Goal: Information Seeking & Learning: Learn about a topic

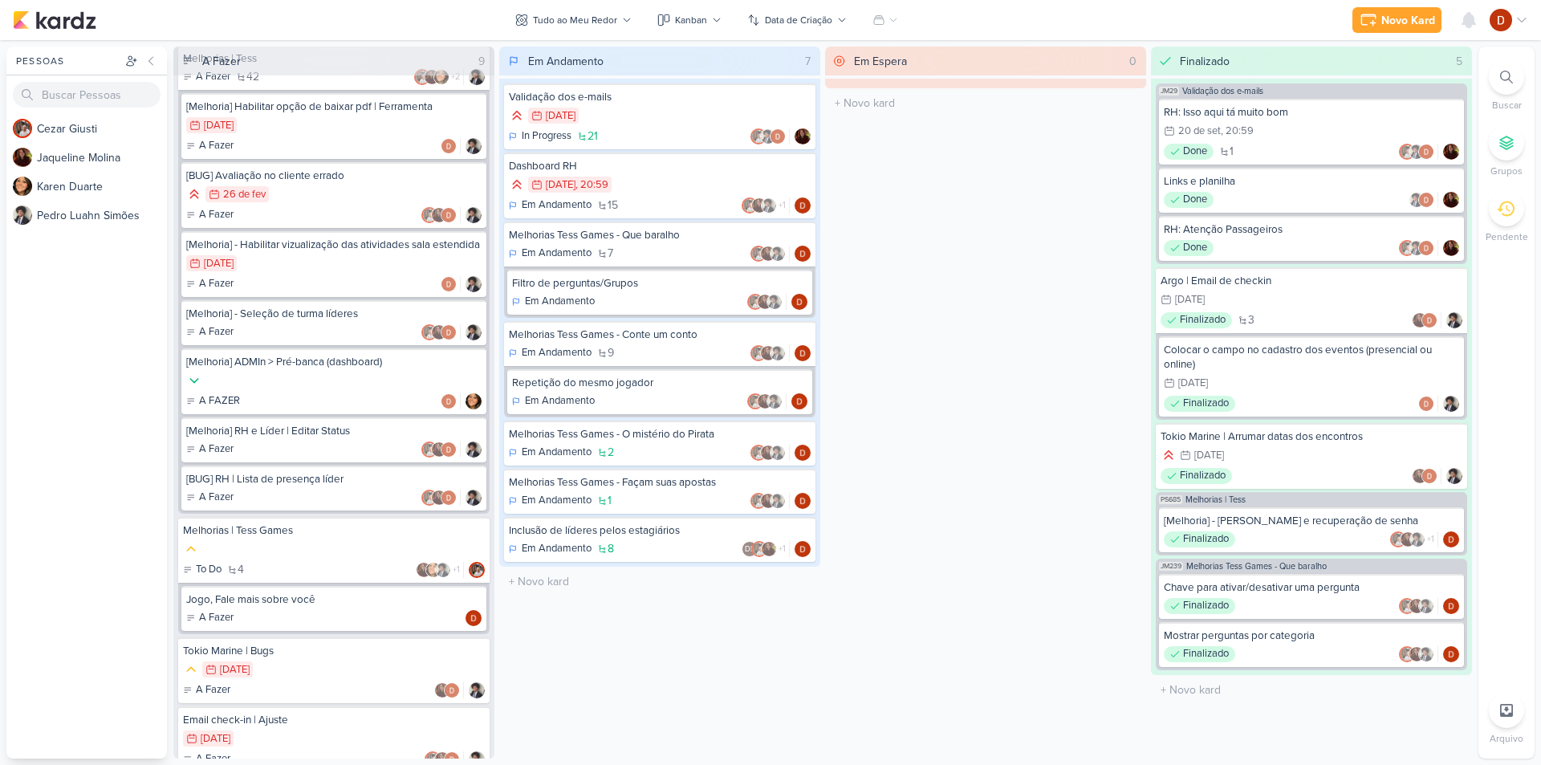
scroll to position [80, 0]
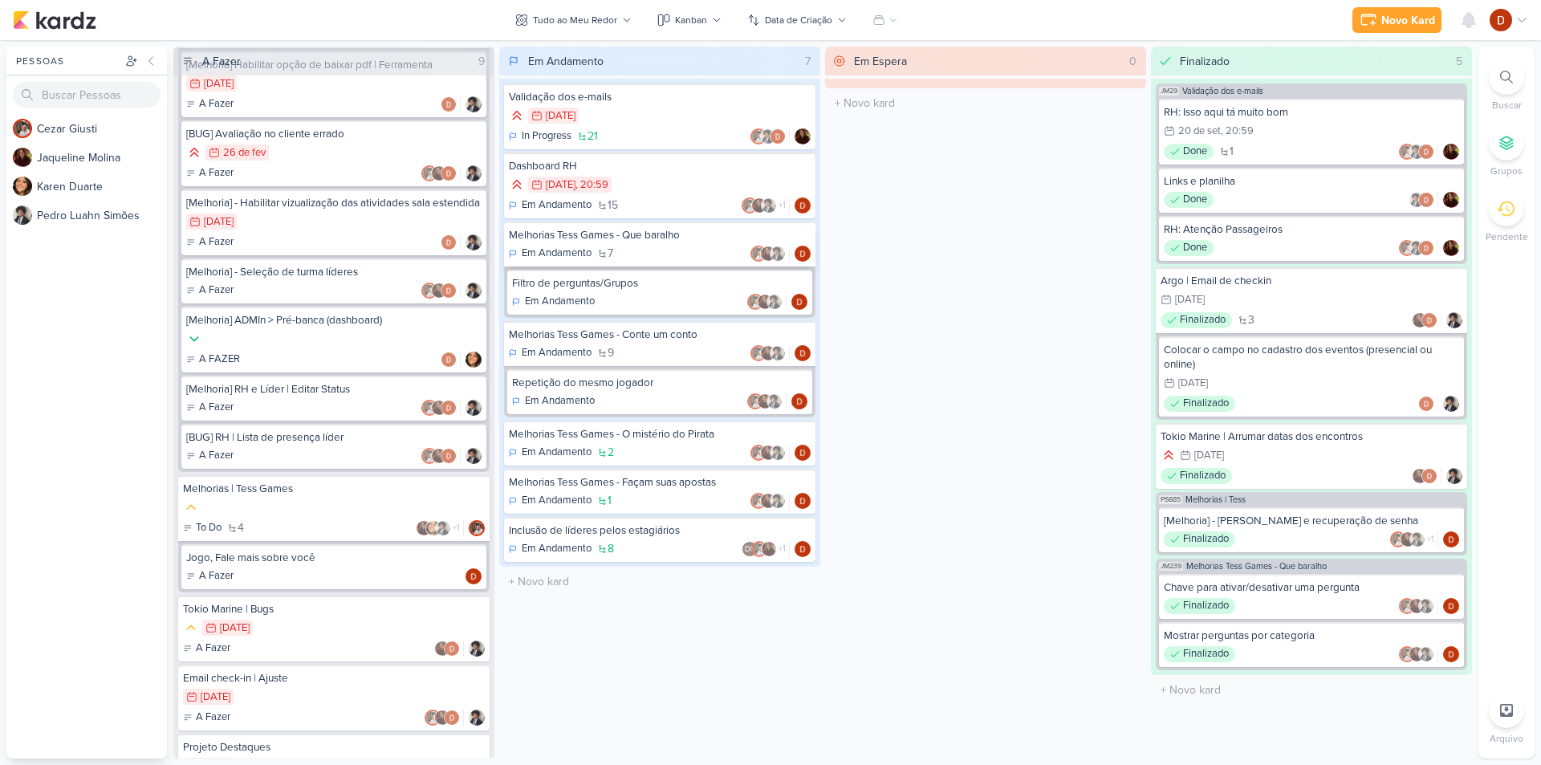
click at [618, 233] on div "Melhorias Tess Games - Que baralho" at bounding box center [660, 235] width 302 height 14
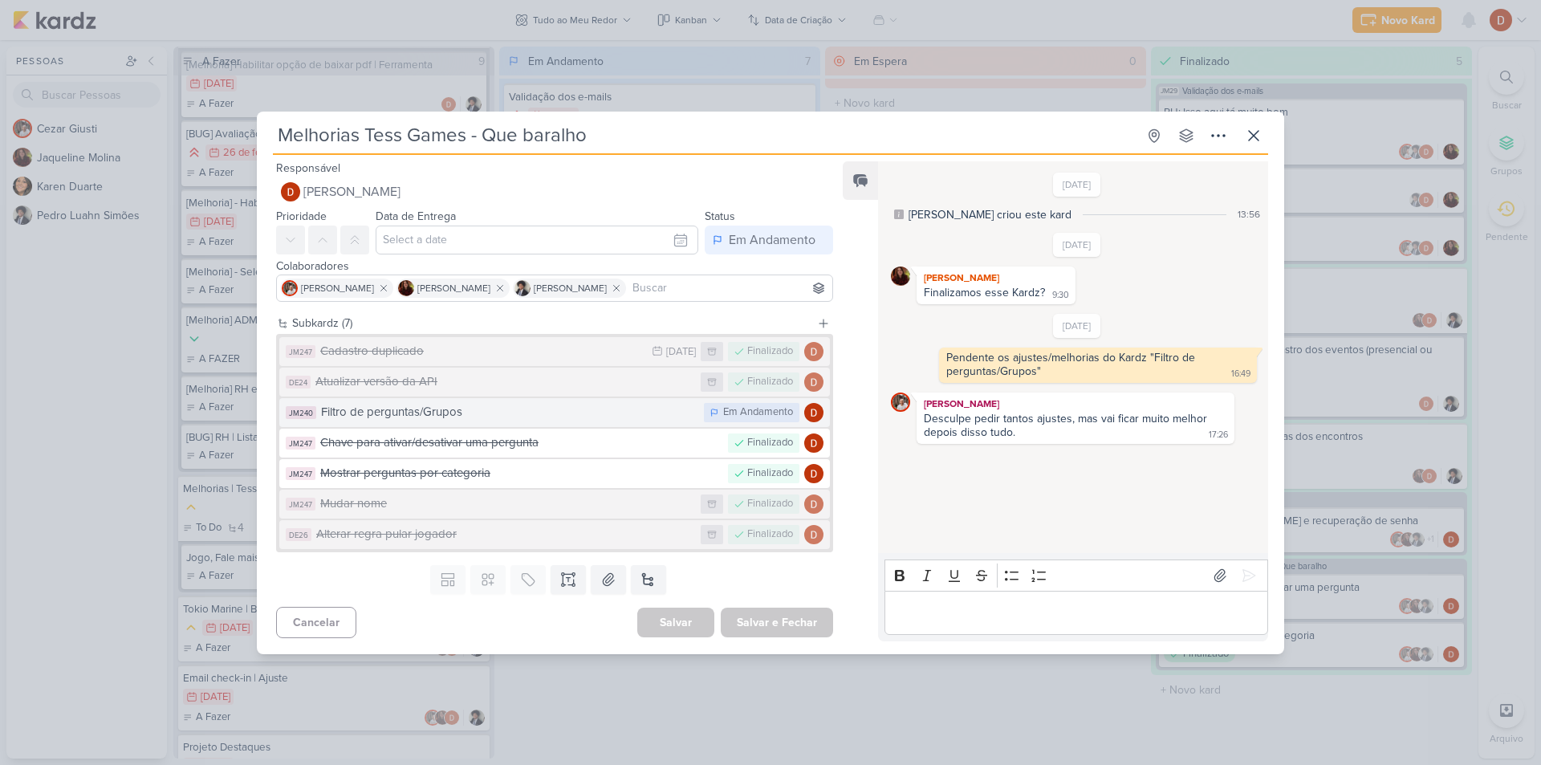
click at [400, 414] on div "Filtro de perguntas/Grupos" at bounding box center [508, 412] width 375 height 18
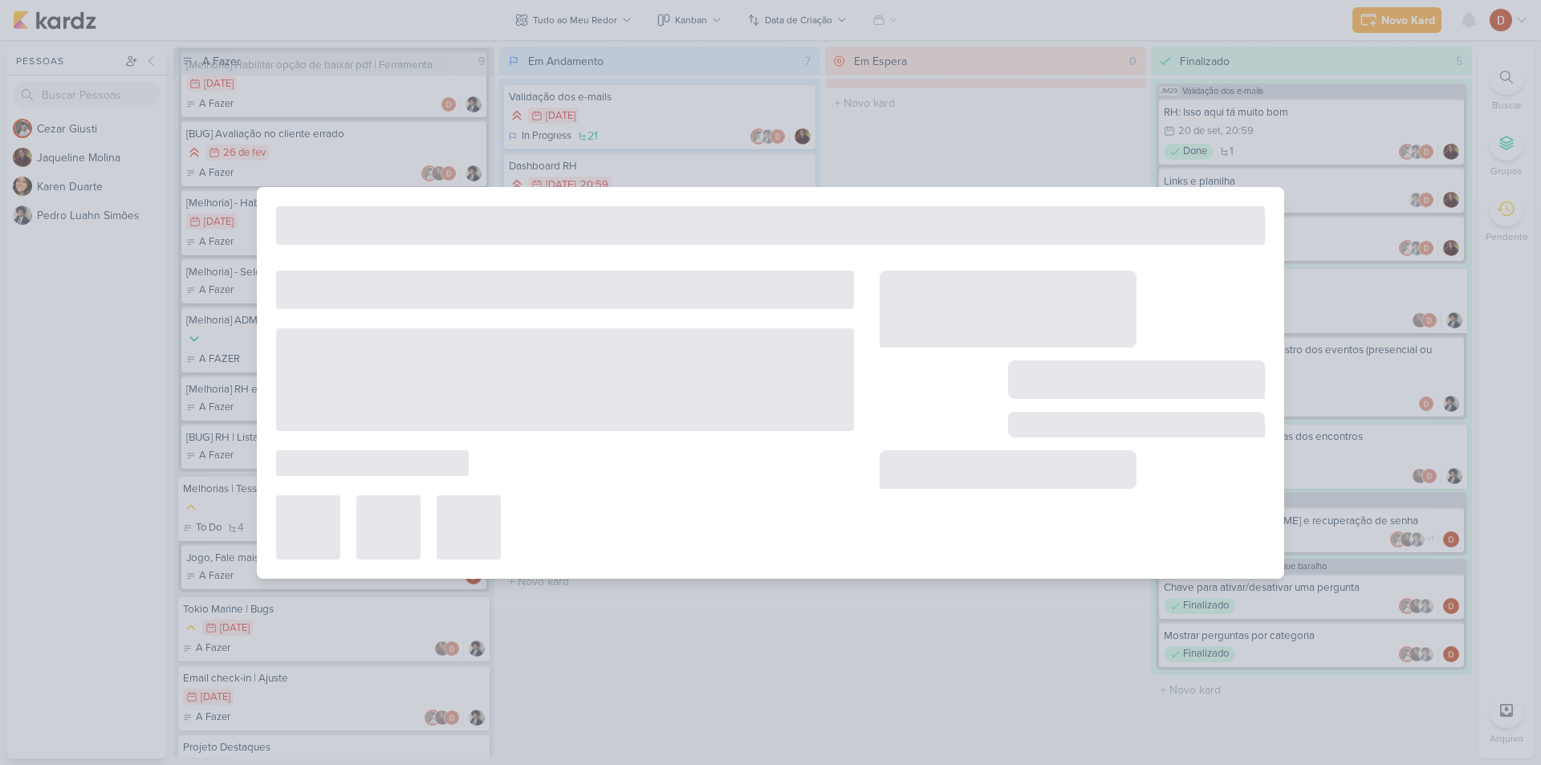
type input "Filtro de perguntas/Grupos"
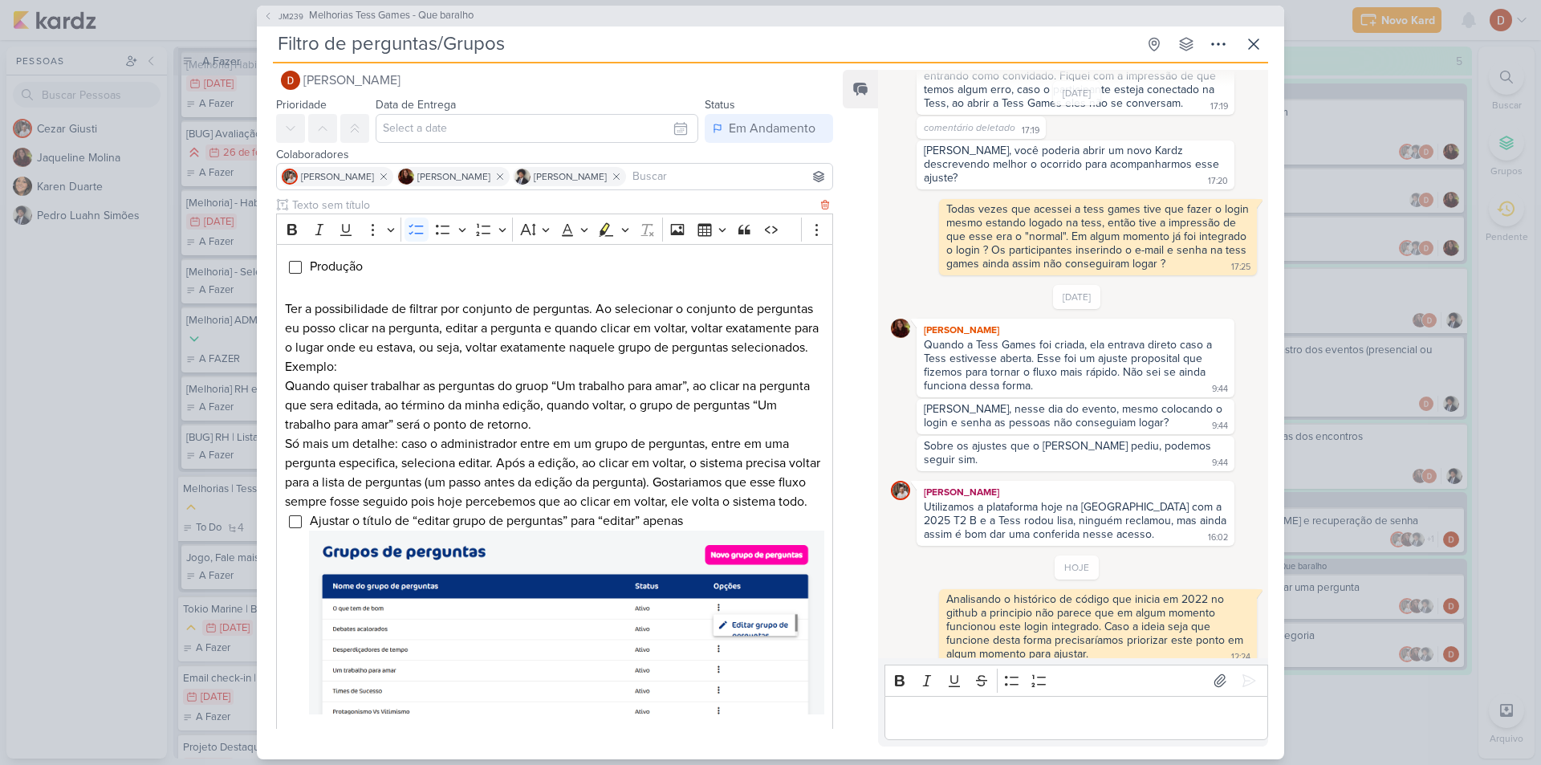
scroll to position [0, 0]
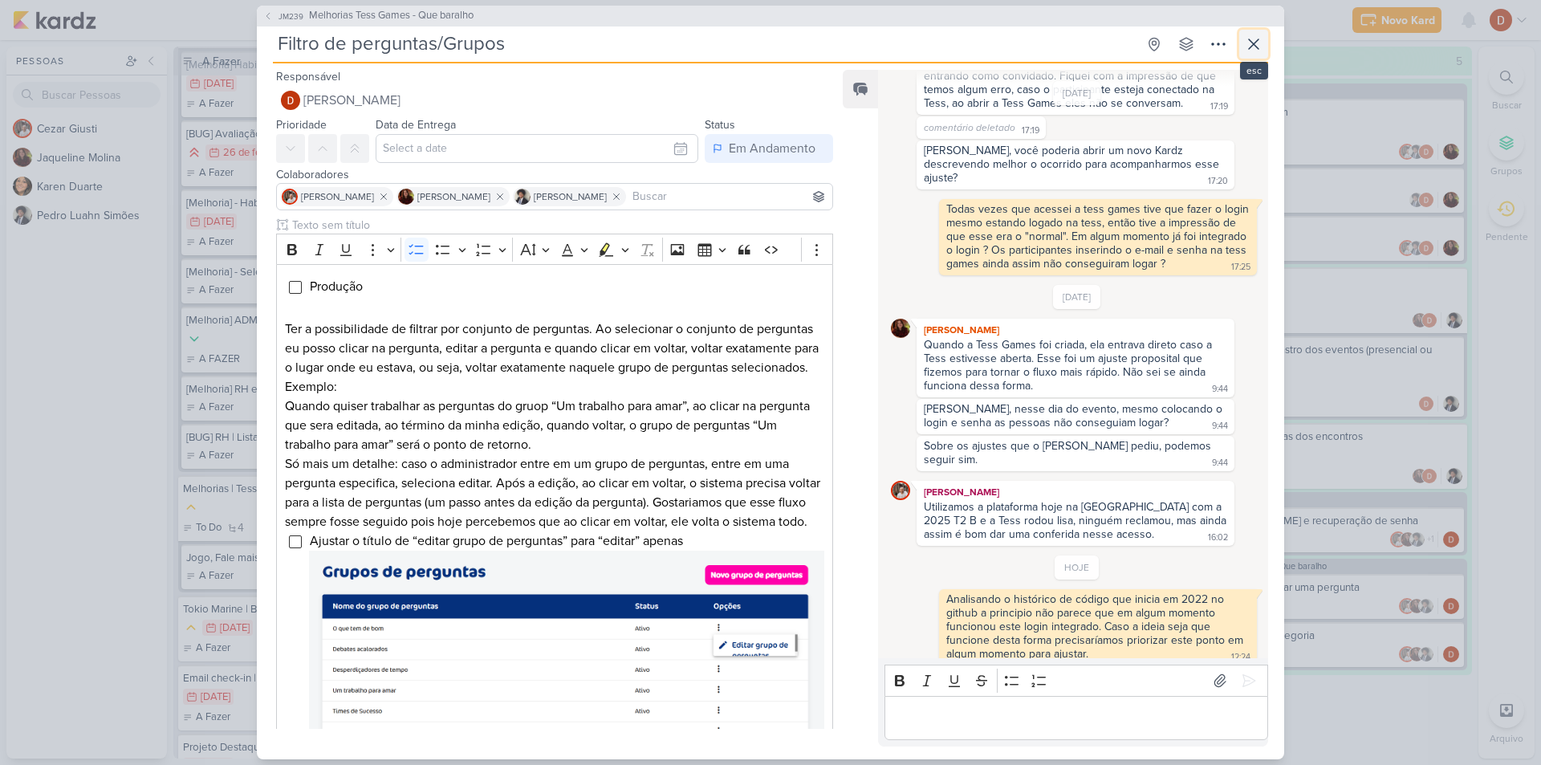
click at [1247, 49] on icon at bounding box center [1253, 44] width 19 height 19
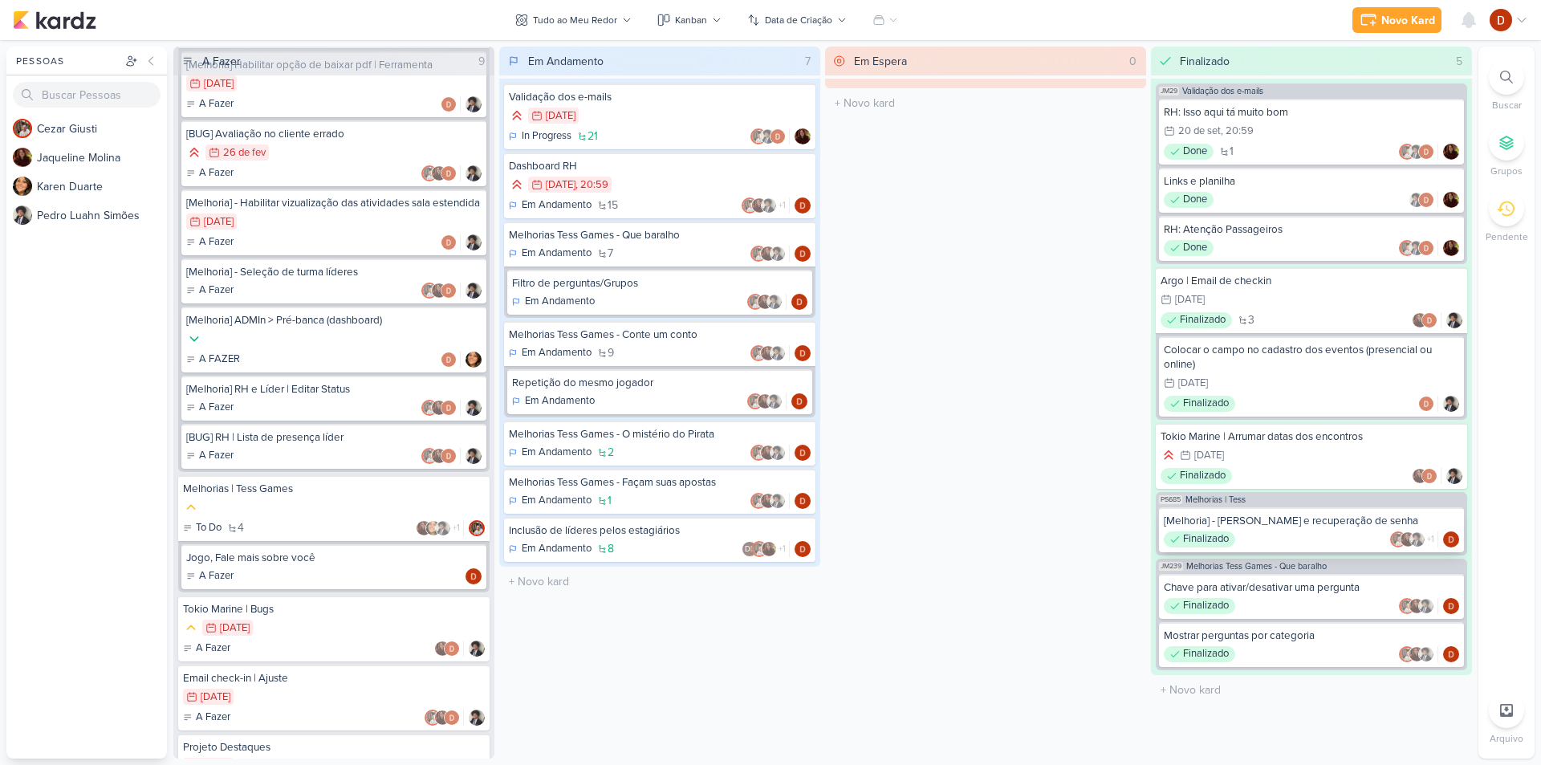
click at [1355, 530] on div "[Melhoria] - [PERSON_NAME] e recuperação de senha Finalizado +1" at bounding box center [1311, 529] width 305 height 45
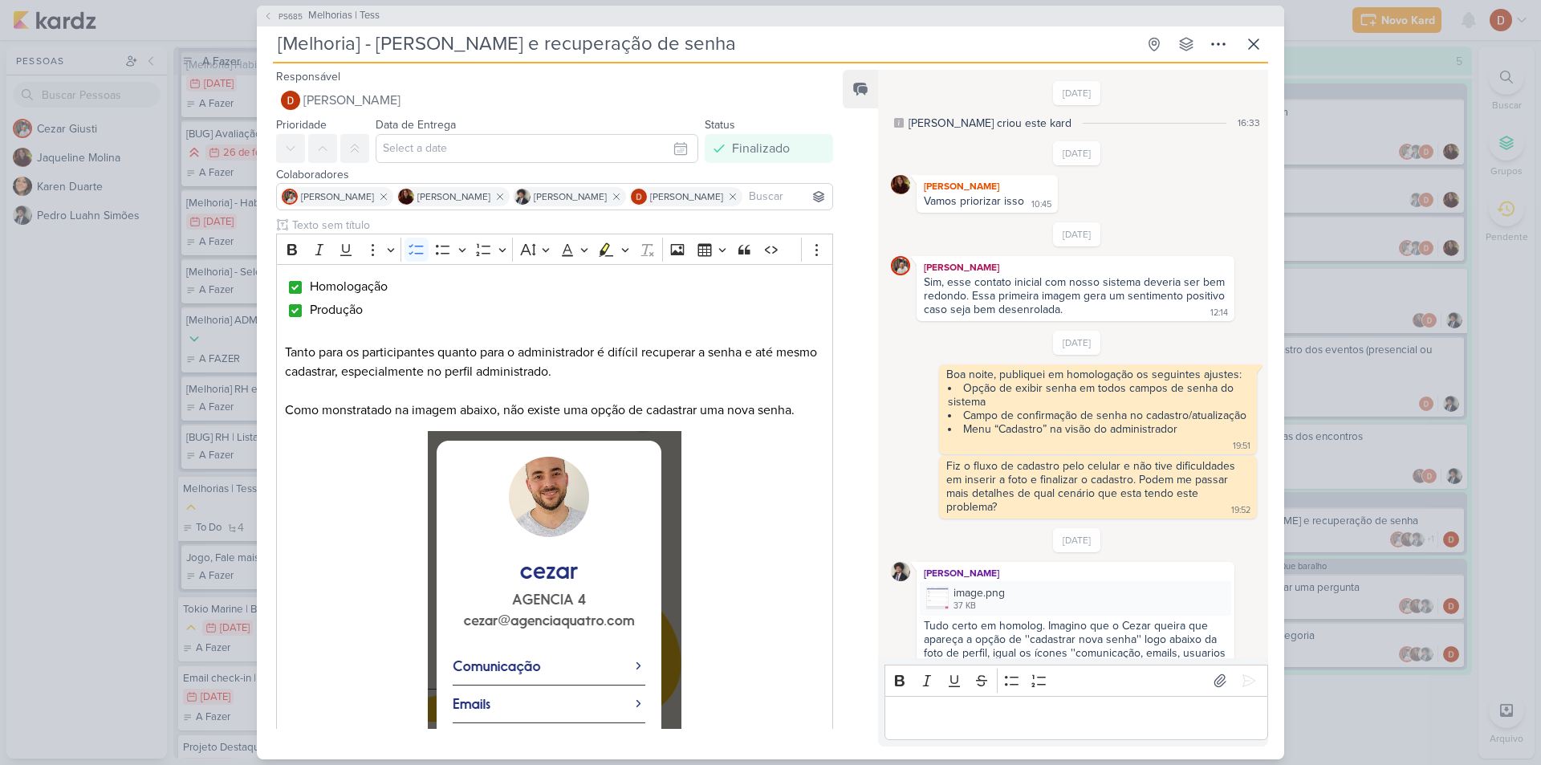
scroll to position [1195, 0]
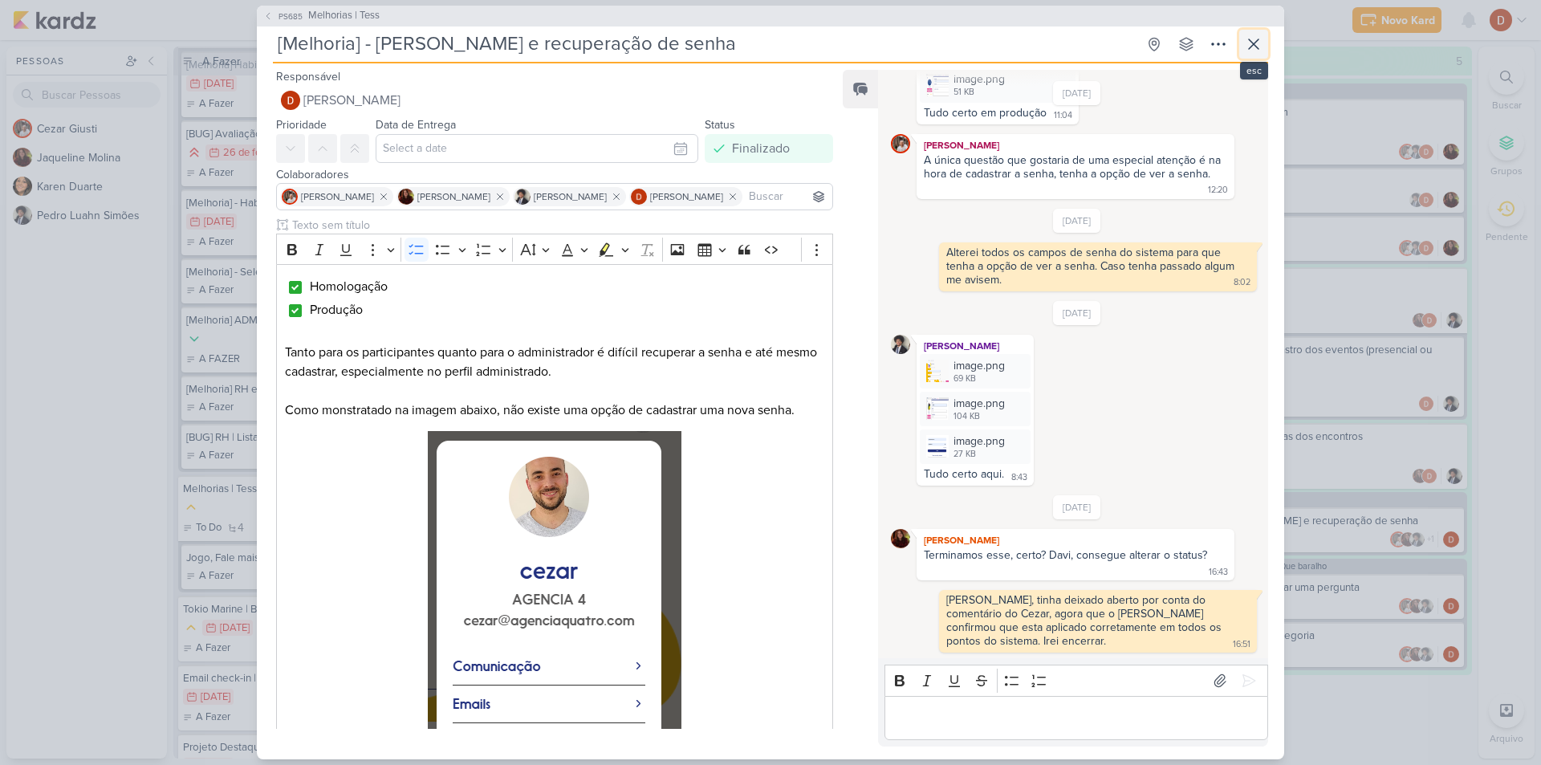
click at [1256, 49] on icon at bounding box center [1253, 44] width 19 height 19
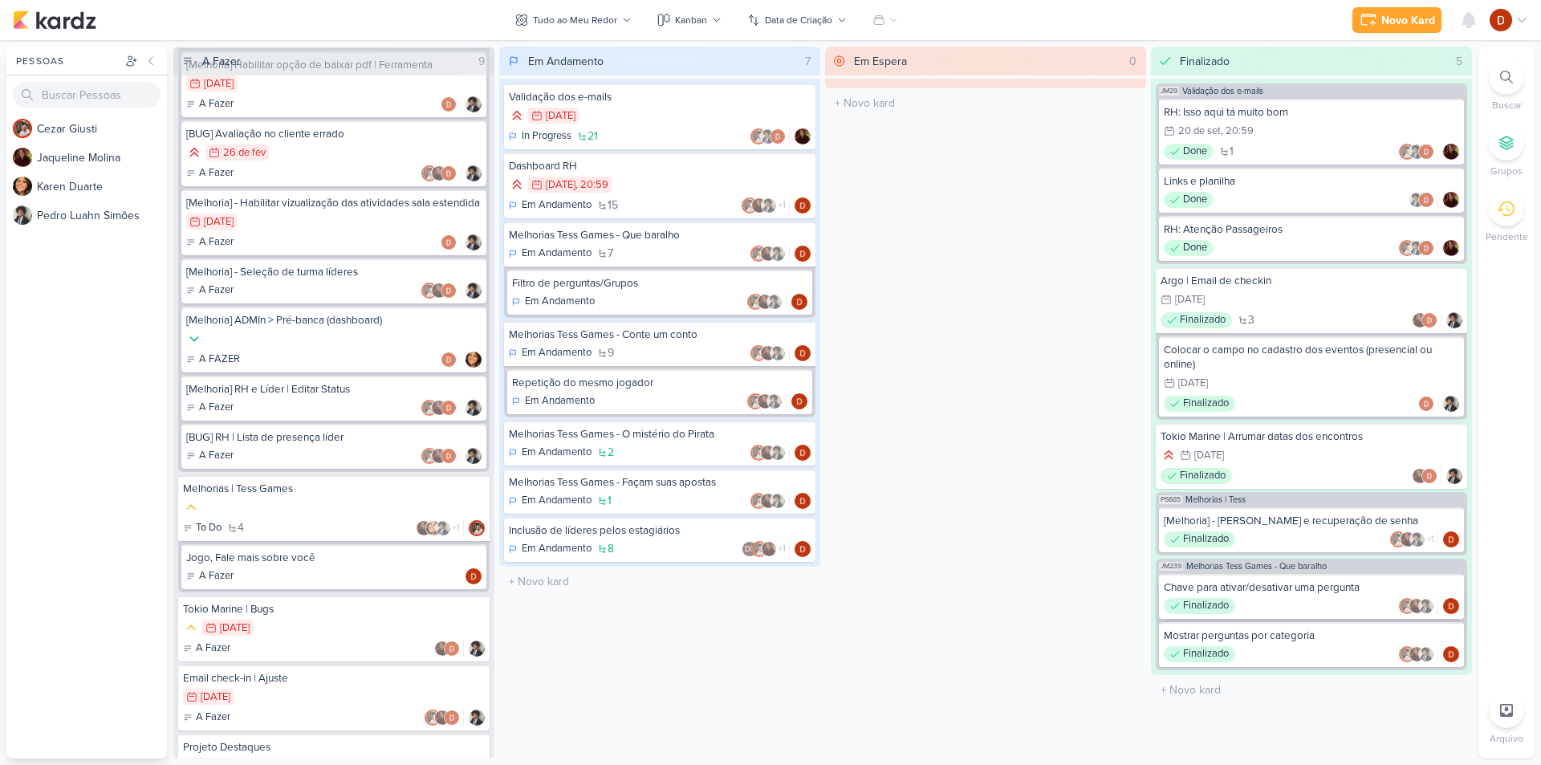
click at [1322, 593] on div "Chave para ativar/desativar uma pergunta" at bounding box center [1311, 587] width 295 height 14
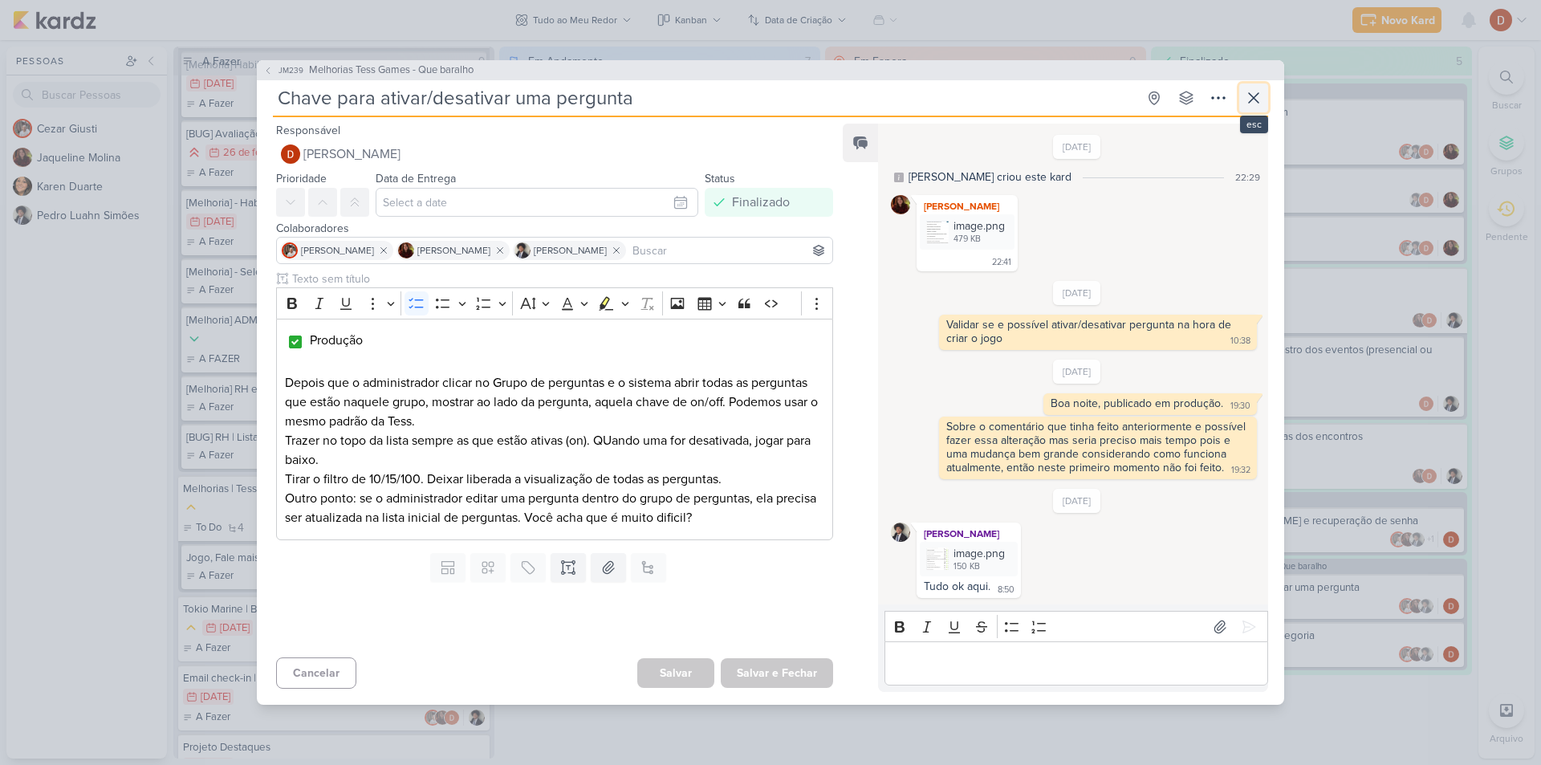
click at [1265, 92] on button at bounding box center [1254, 97] width 29 height 29
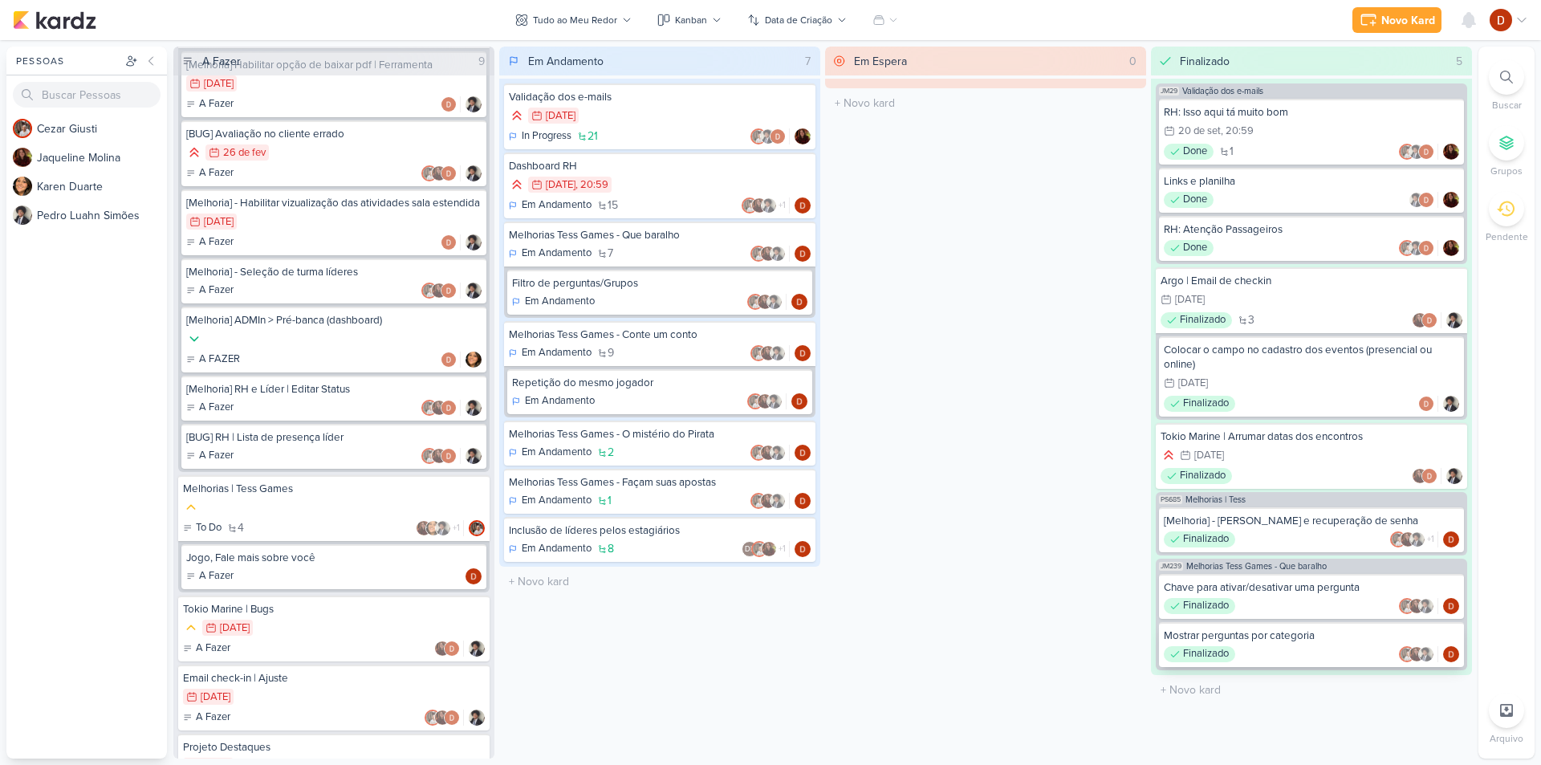
click at [1309, 642] on div "Mostrar perguntas por categoria" at bounding box center [1311, 636] width 295 height 14
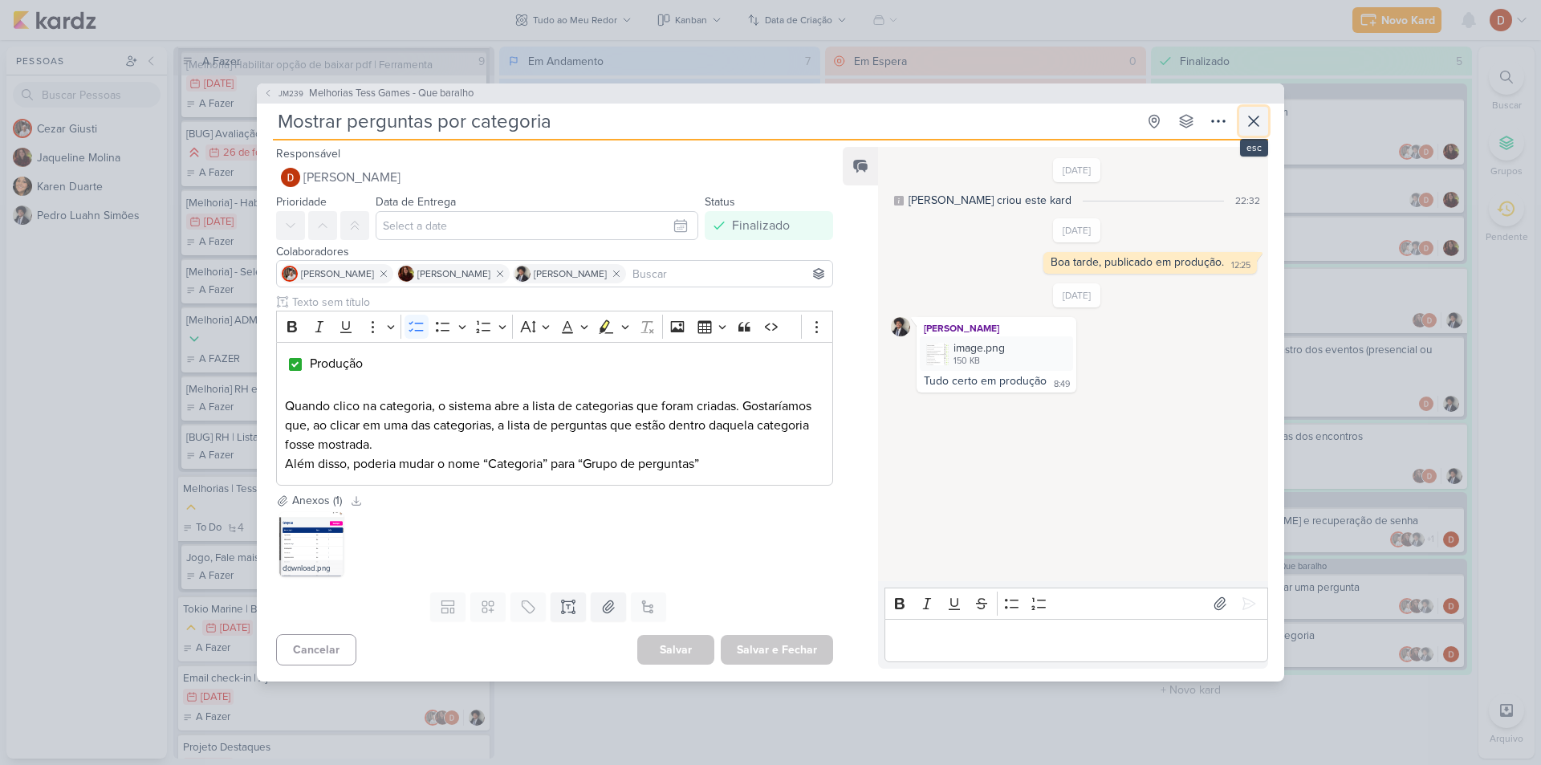
click at [1253, 131] on icon at bounding box center [1253, 121] width 19 height 19
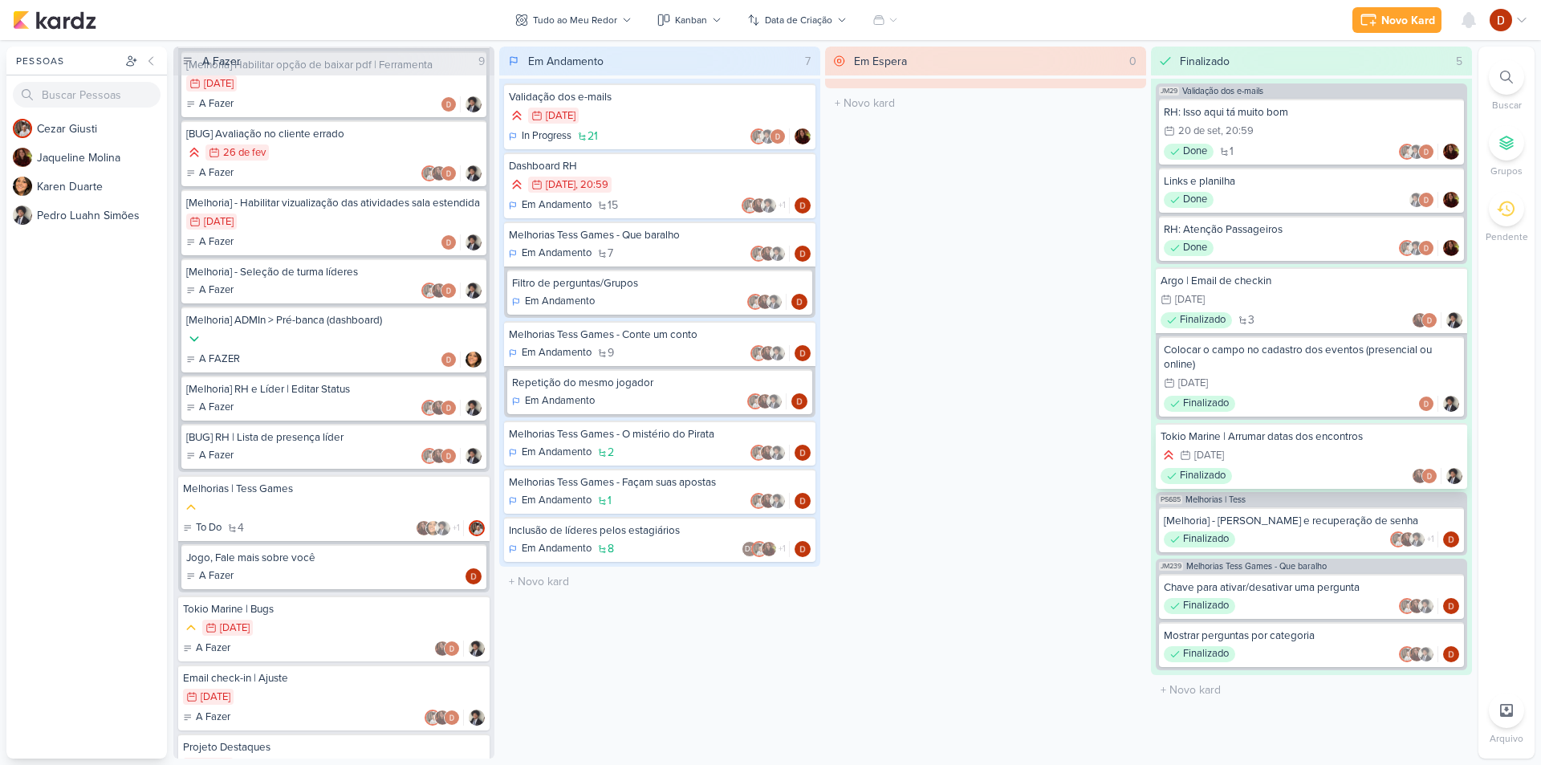
click at [1305, 460] on div "13/1 [DATE]" at bounding box center [1312, 456] width 302 height 18
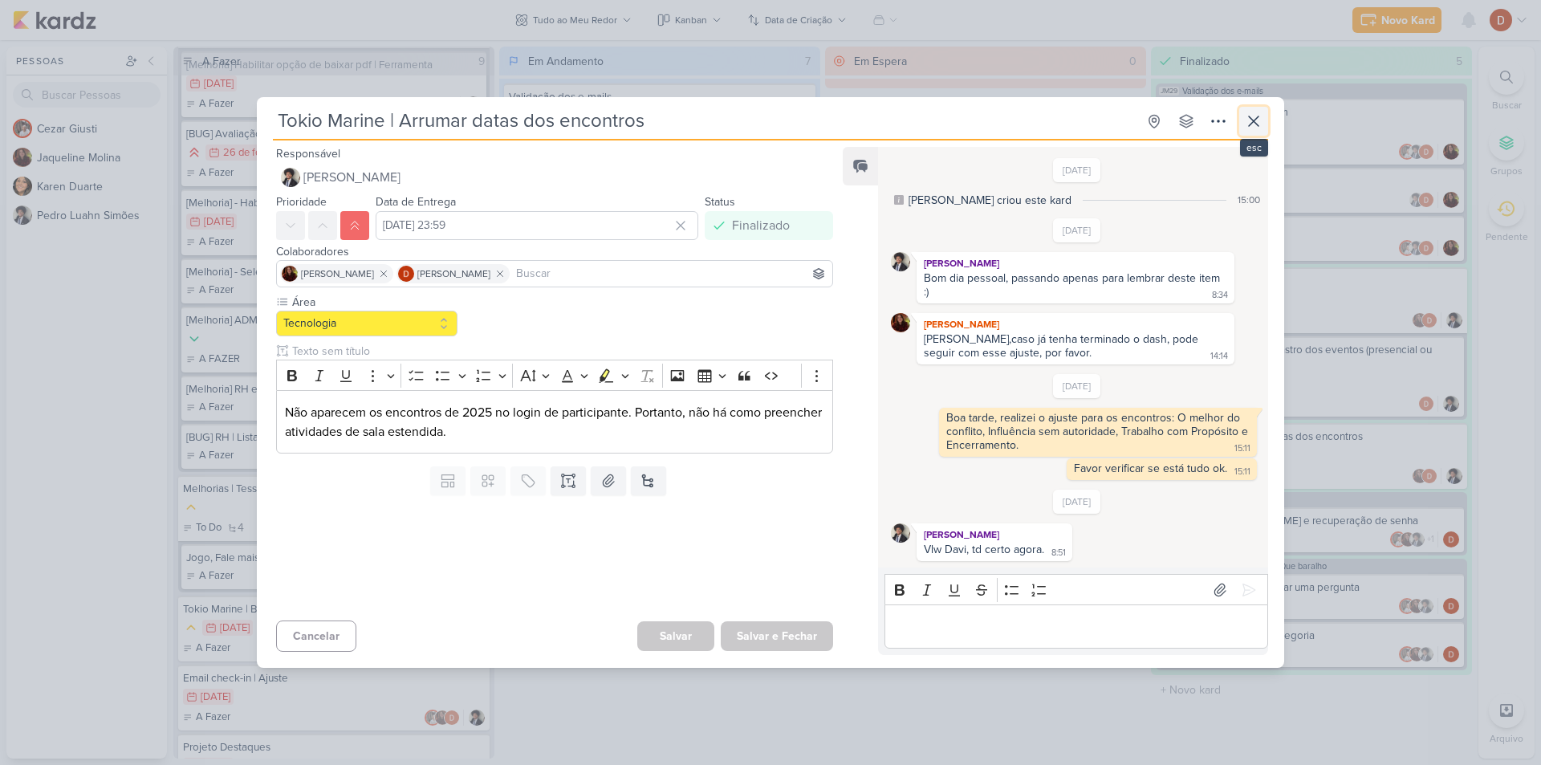
click at [1250, 125] on icon at bounding box center [1254, 121] width 10 height 10
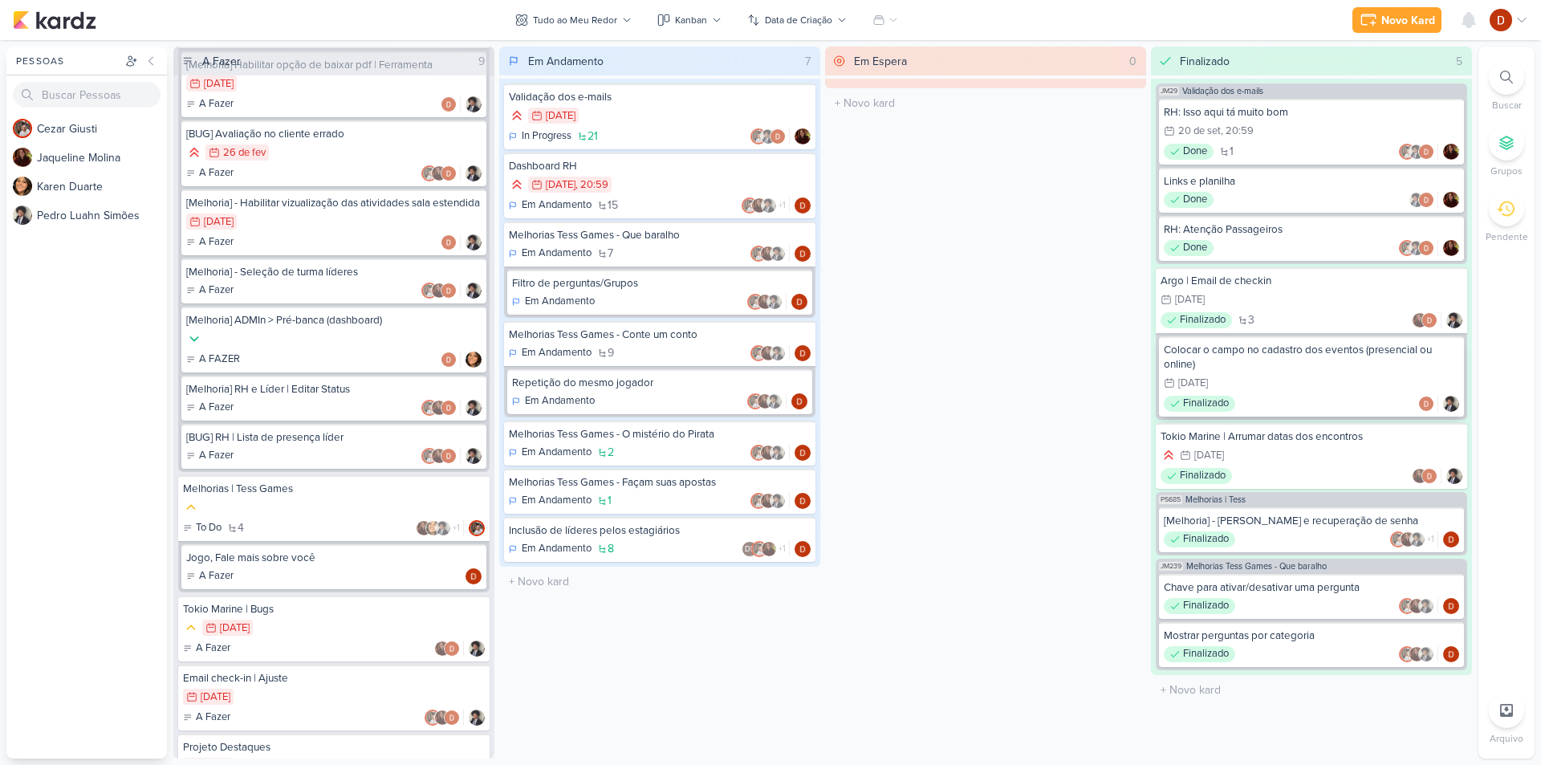
click at [1326, 375] on div "6/12 [DATE]" at bounding box center [1311, 384] width 295 height 18
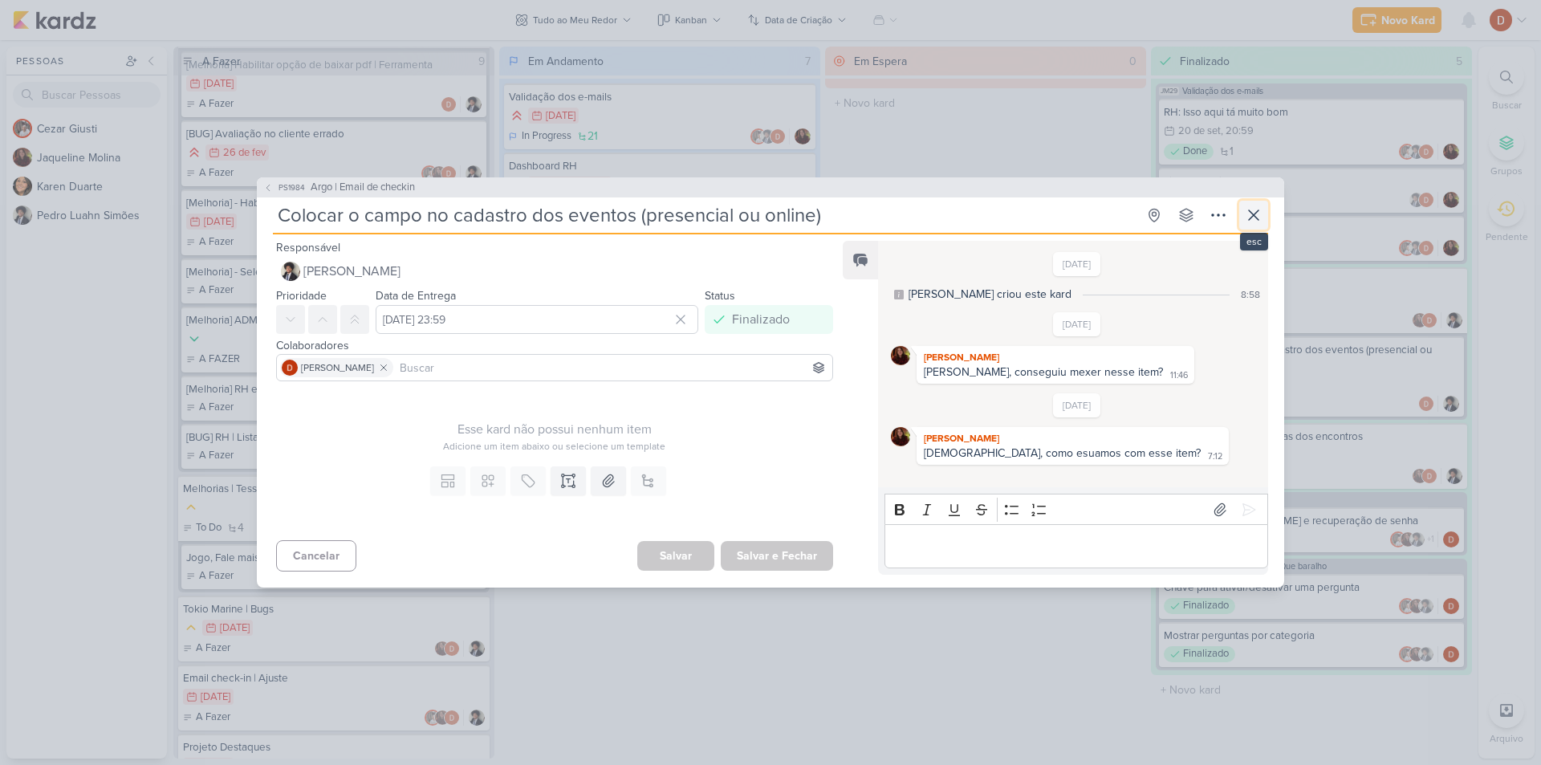
click at [1261, 223] on icon at bounding box center [1253, 215] width 19 height 19
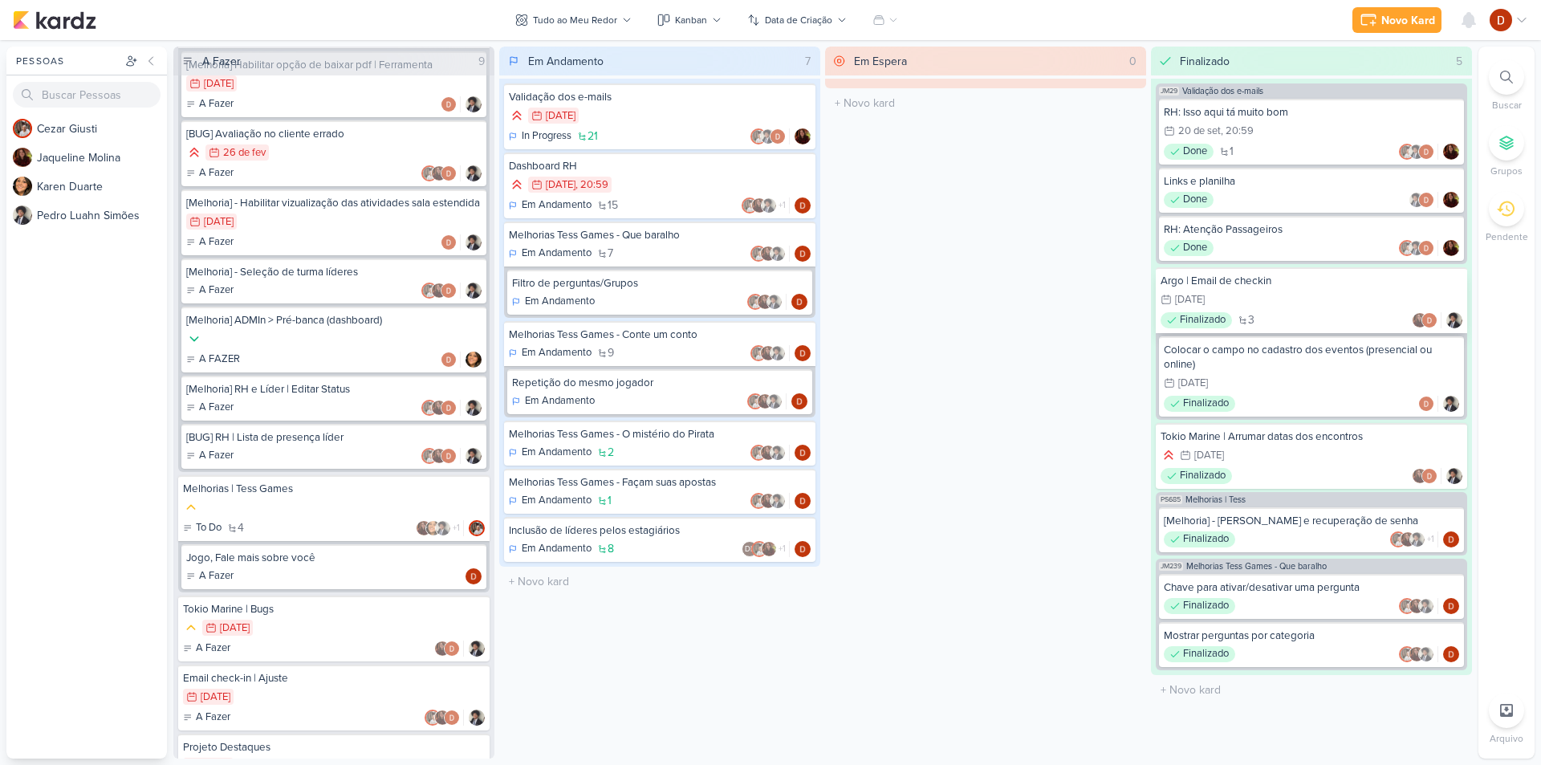
click at [1291, 275] on div "Argo | Email de checkin" at bounding box center [1312, 281] width 302 height 14
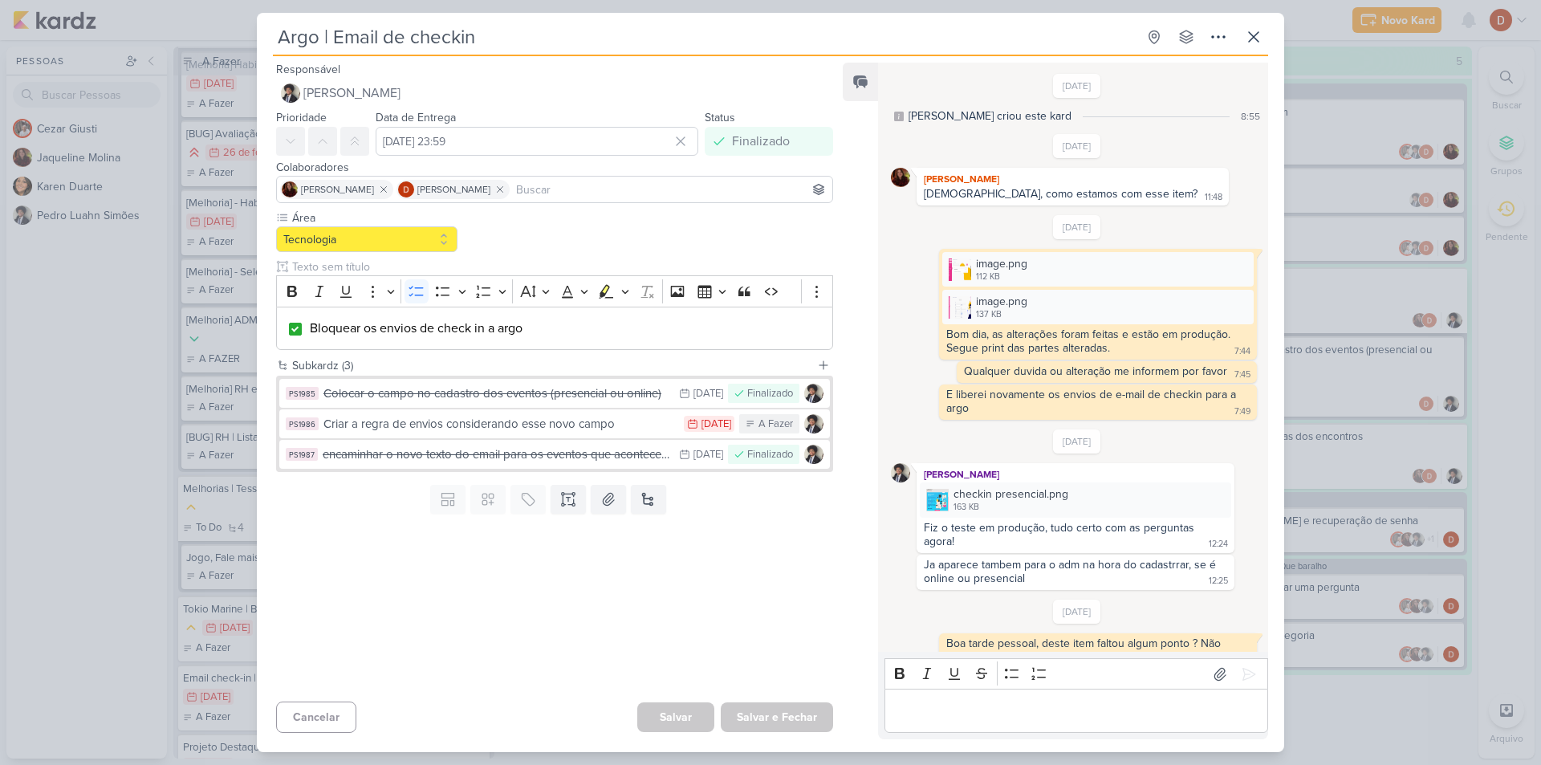
scroll to position [118, 0]
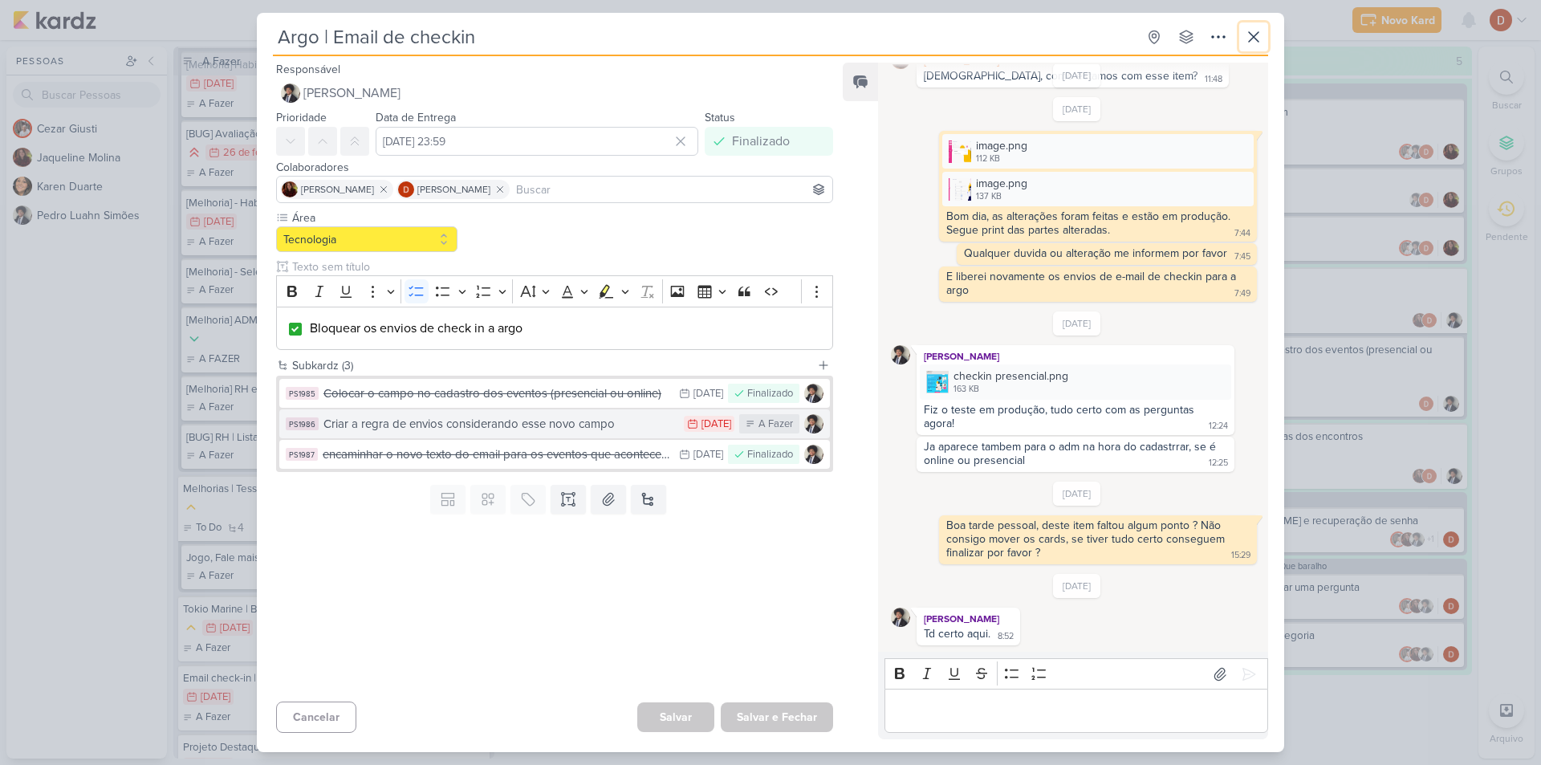
drag, startPoint x: 1254, startPoint y: 40, endPoint x: 434, endPoint y: 423, distance: 905.5
click at [434, 423] on div "Argo | Email de checkin Criado por [PERSON_NAME] nenhum grupo disponível esc Re…" at bounding box center [771, 387] width 1028 height 730
click at [434, 423] on div "Criar a regra de envios considerando esse novo campo" at bounding box center [500, 424] width 352 height 18
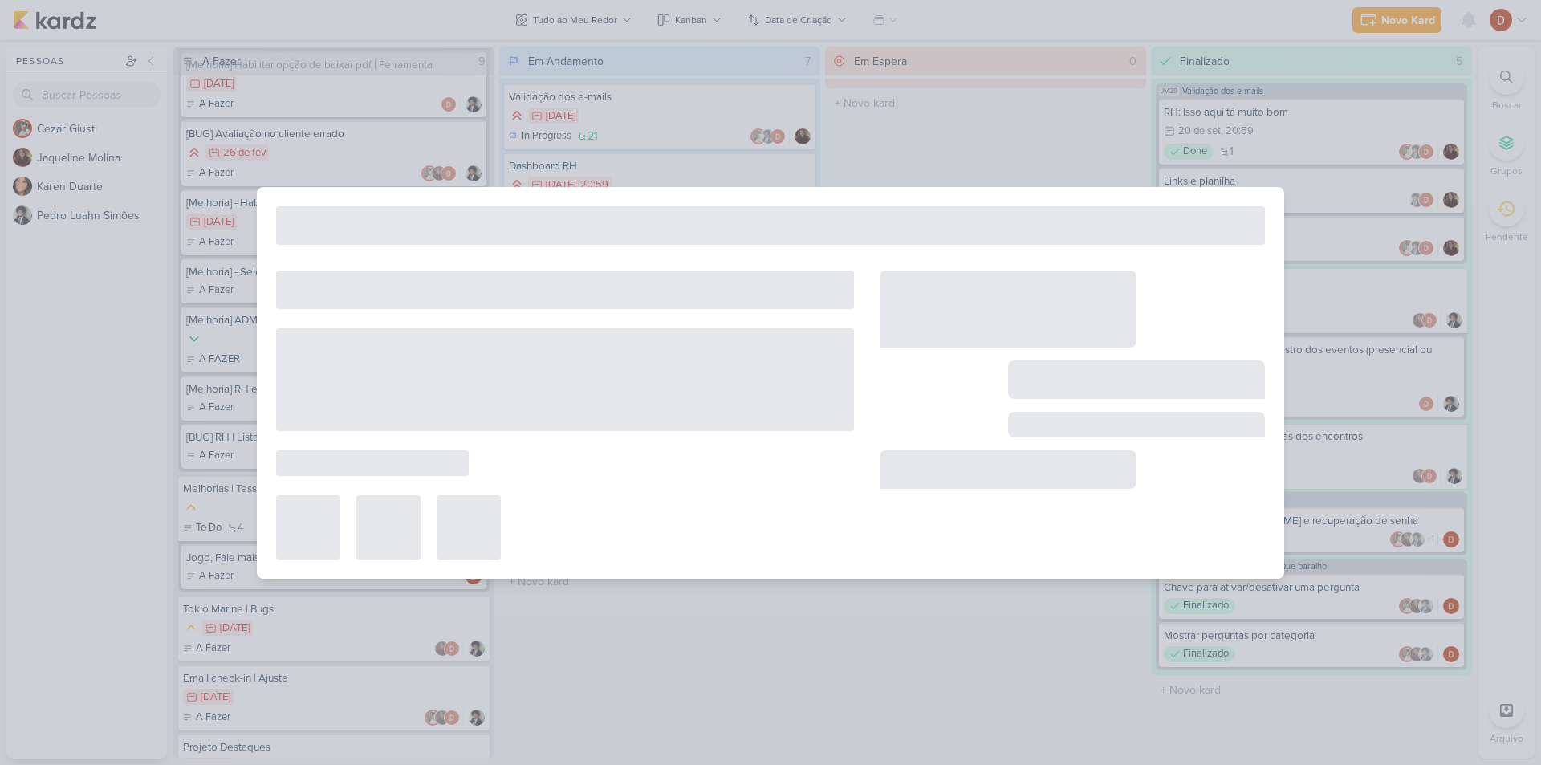
type input "Criar a regra de envios considerando esse novo campo"
type input "[DATE] 23:59"
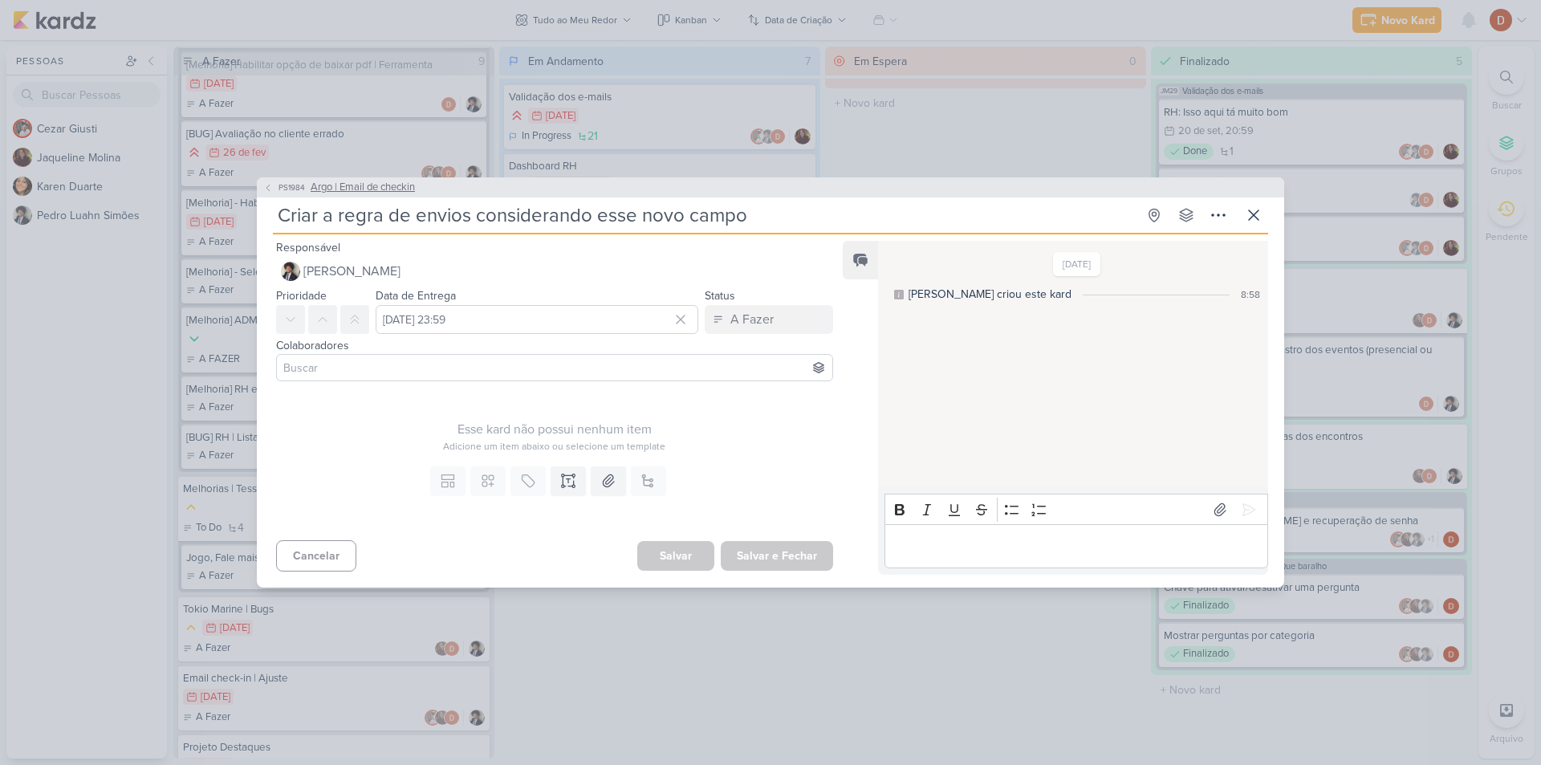
click at [264, 190] on icon at bounding box center [268, 188] width 10 height 10
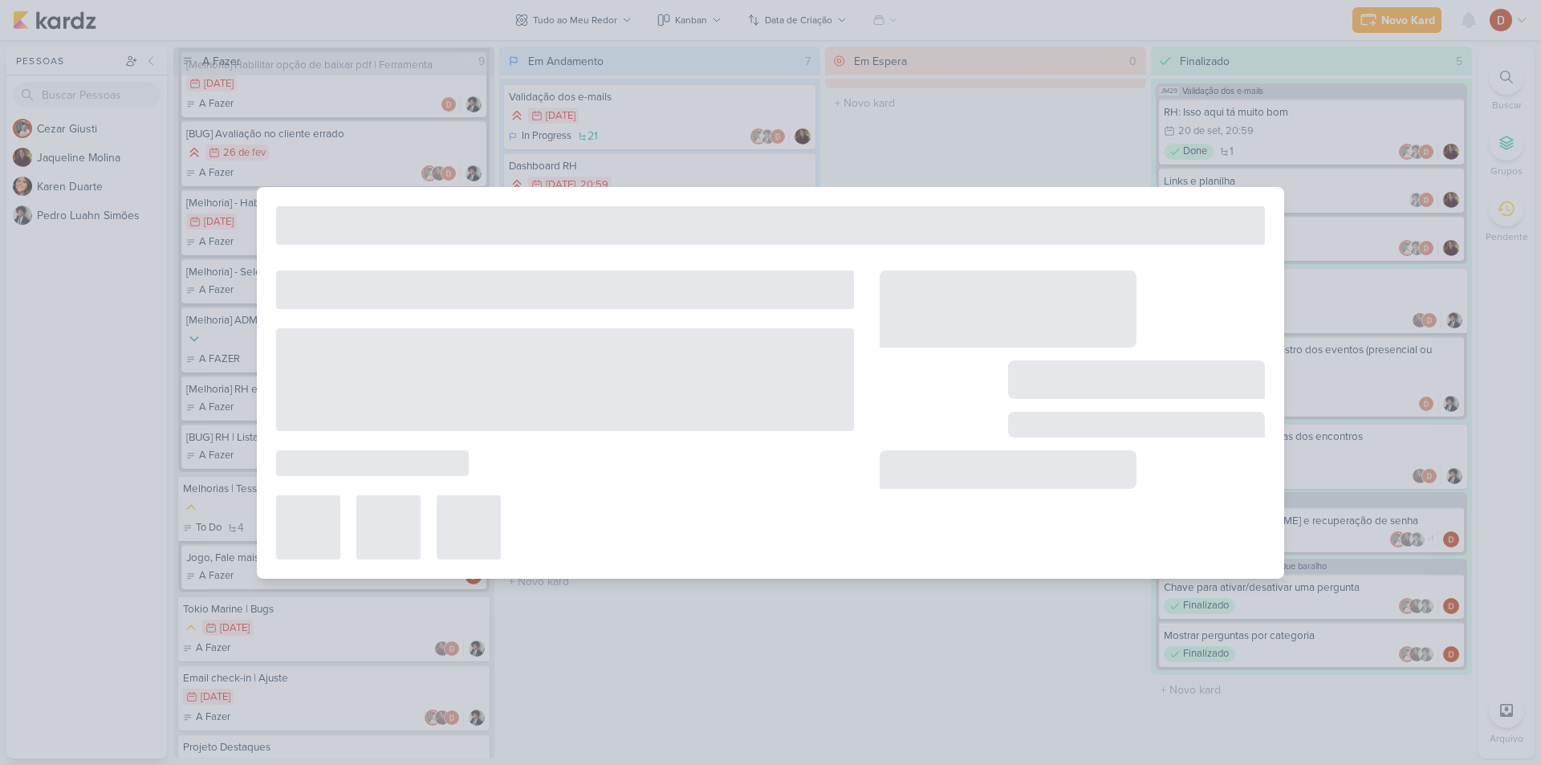
type input "Argo | Email de checkin"
type input "[DATE] 23:59"
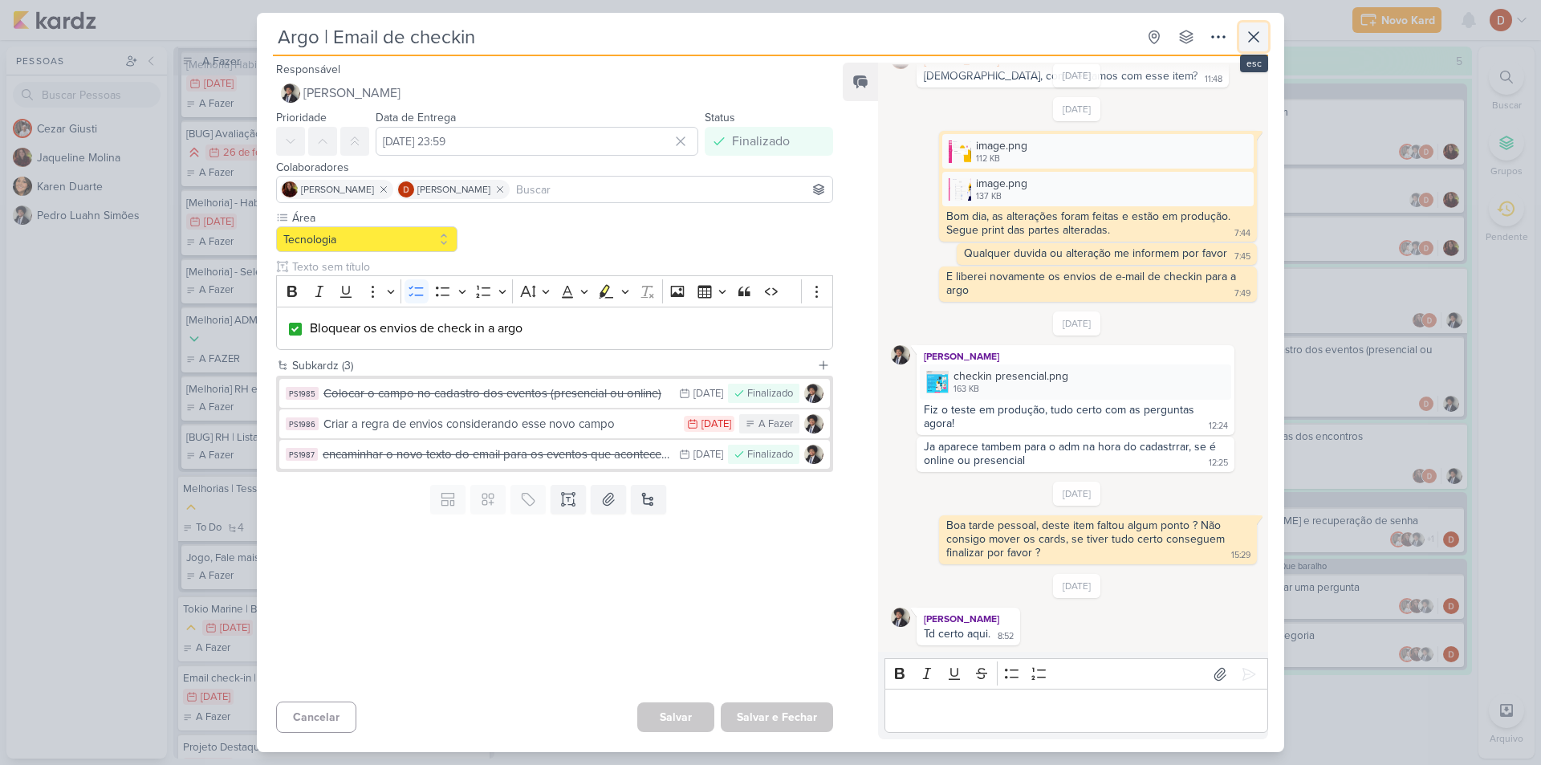
click at [1256, 27] on icon at bounding box center [1253, 36] width 19 height 19
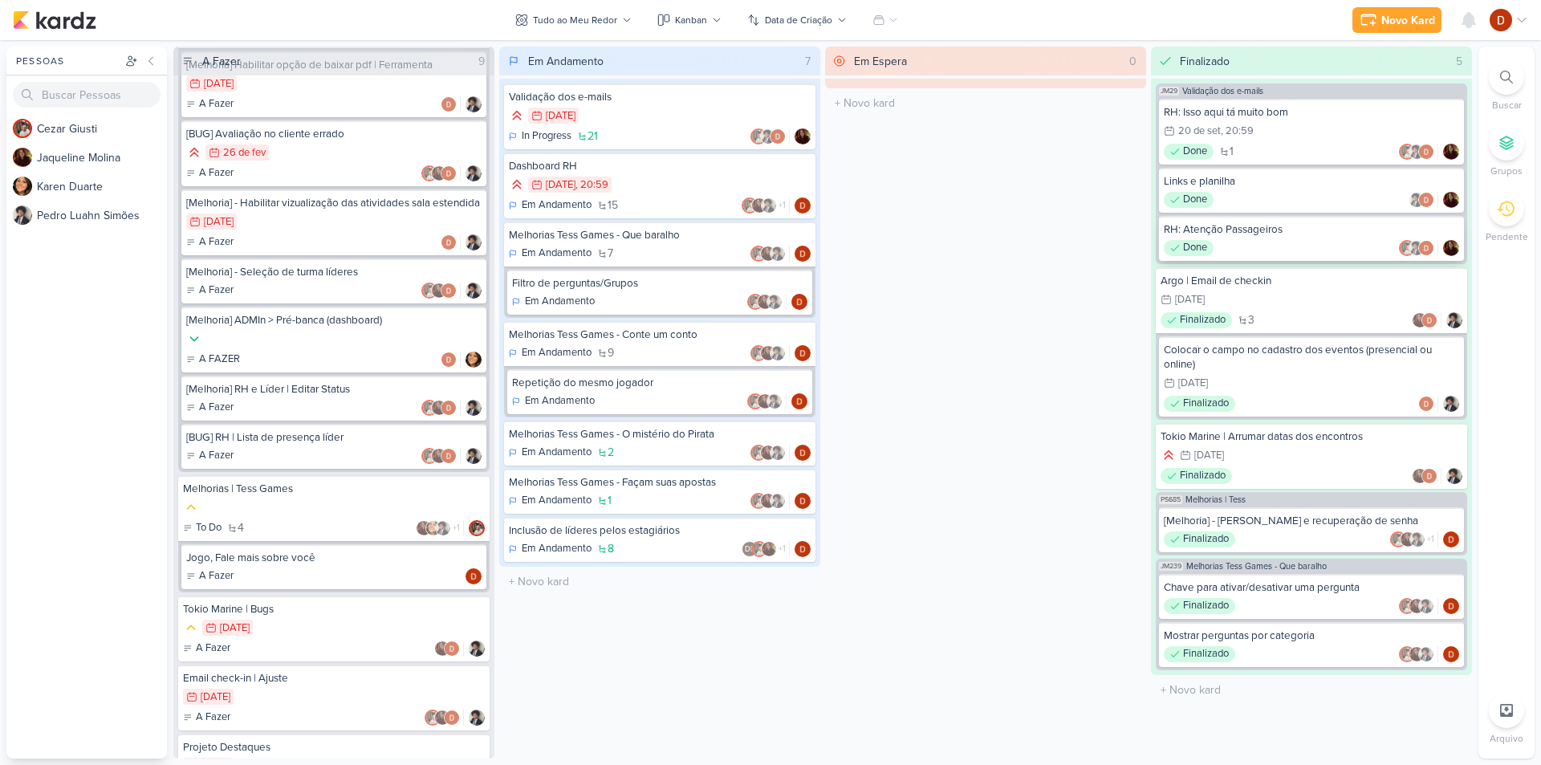
click at [1253, 226] on div "RH: Atenção Passageiros" at bounding box center [1311, 229] width 295 height 14
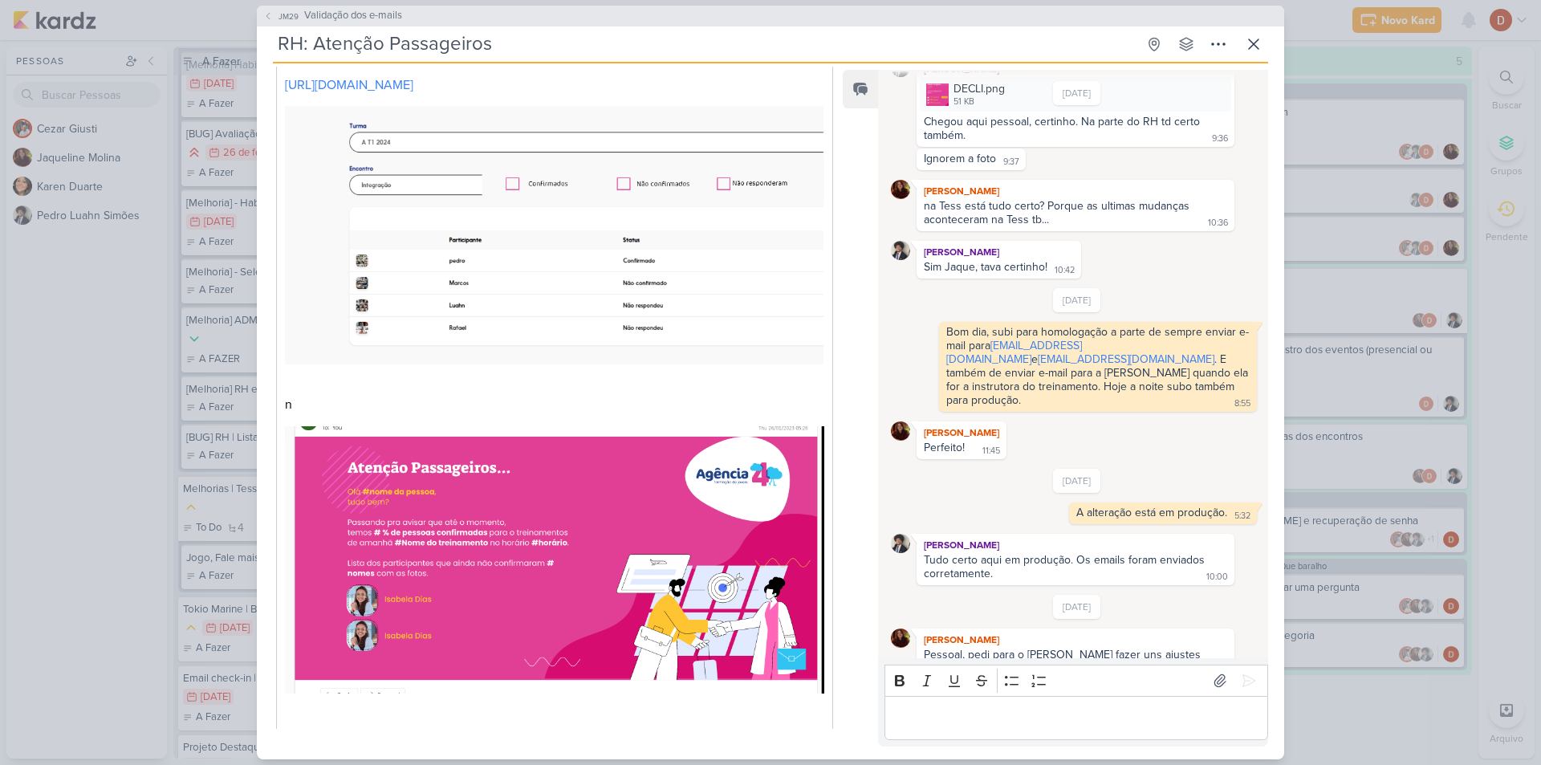
scroll to position [551, 0]
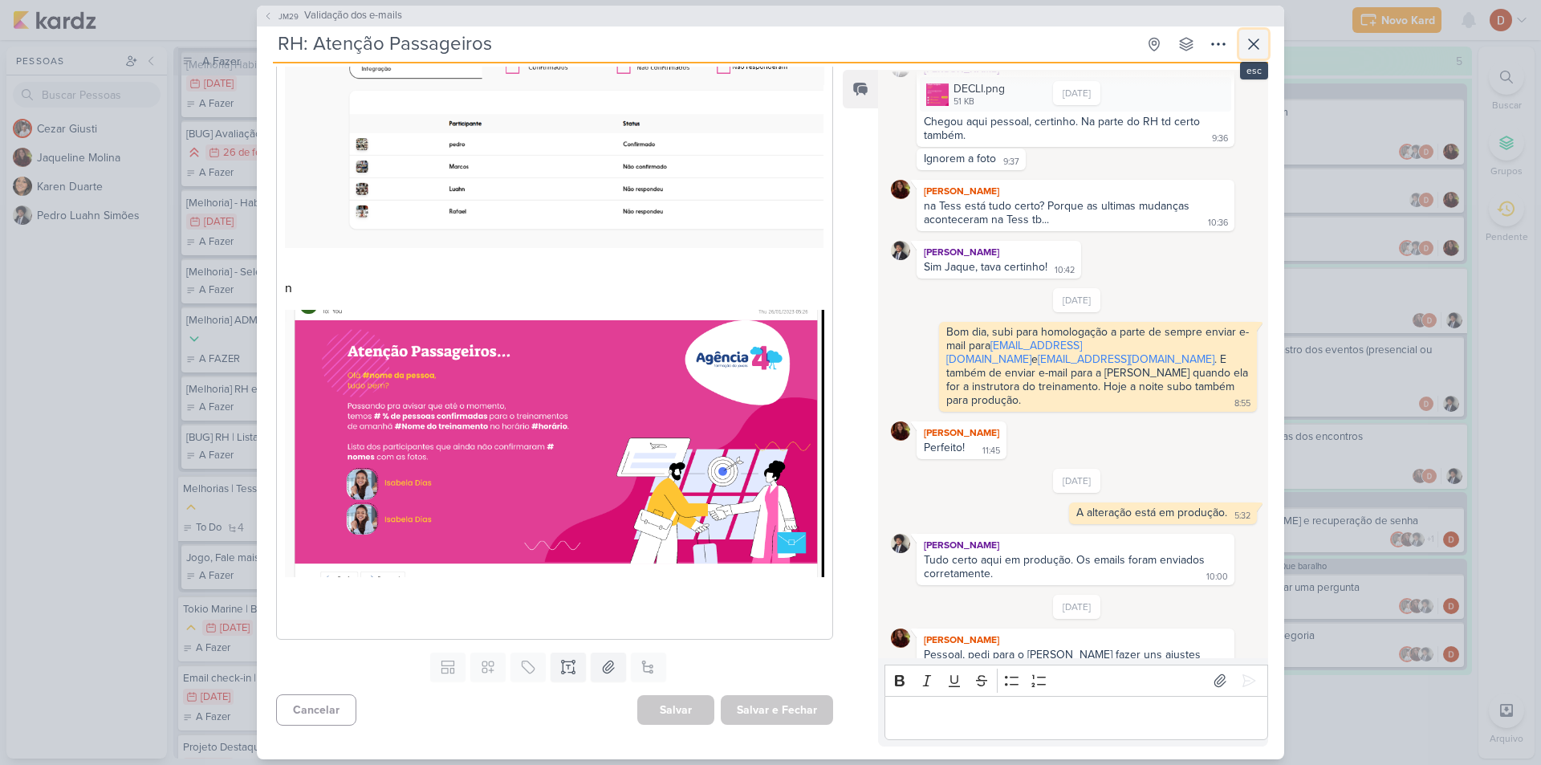
click at [1251, 49] on icon at bounding box center [1253, 44] width 19 height 19
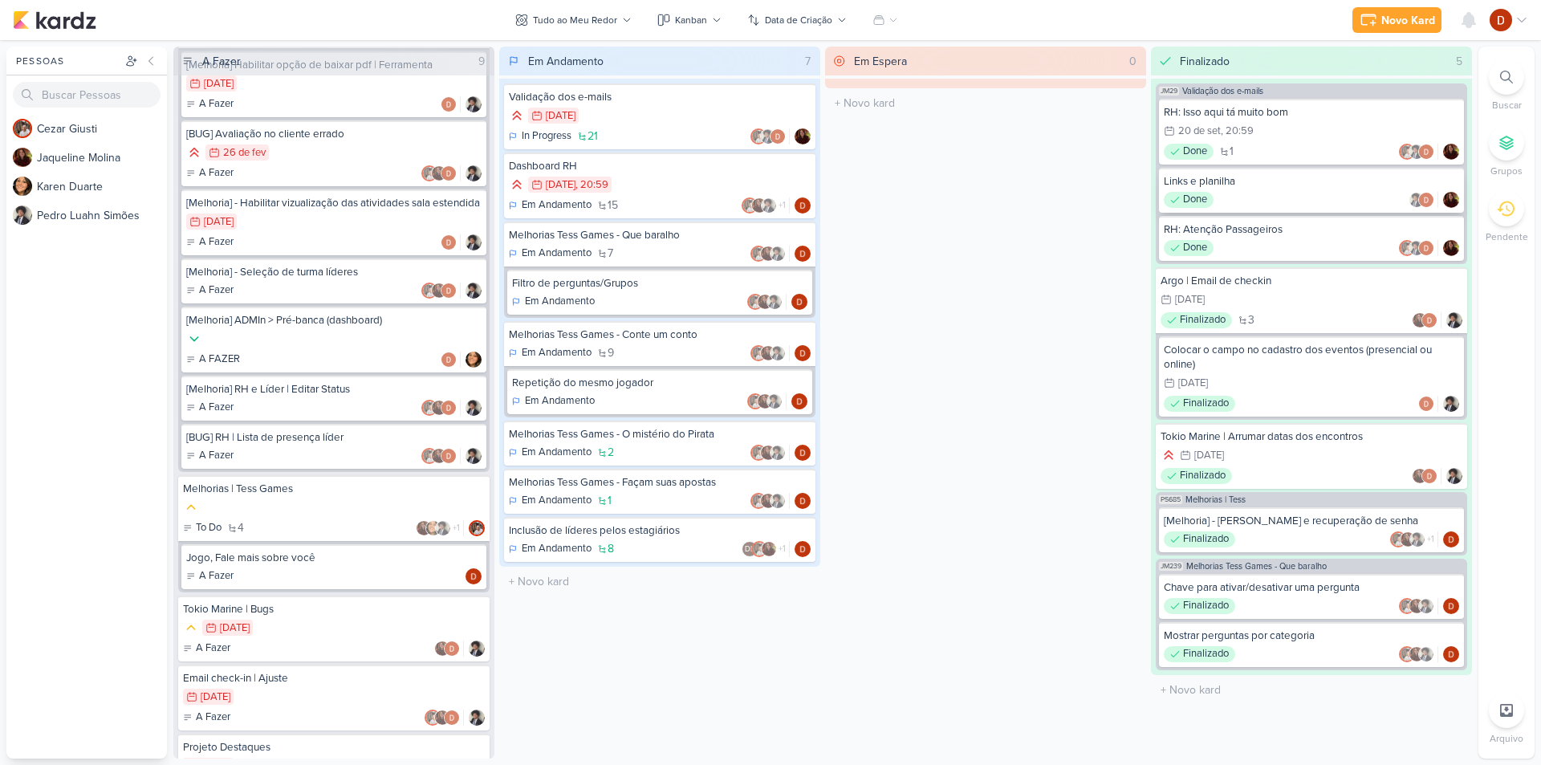
click at [1322, 176] on div "Links e planilha" at bounding box center [1311, 181] width 295 height 14
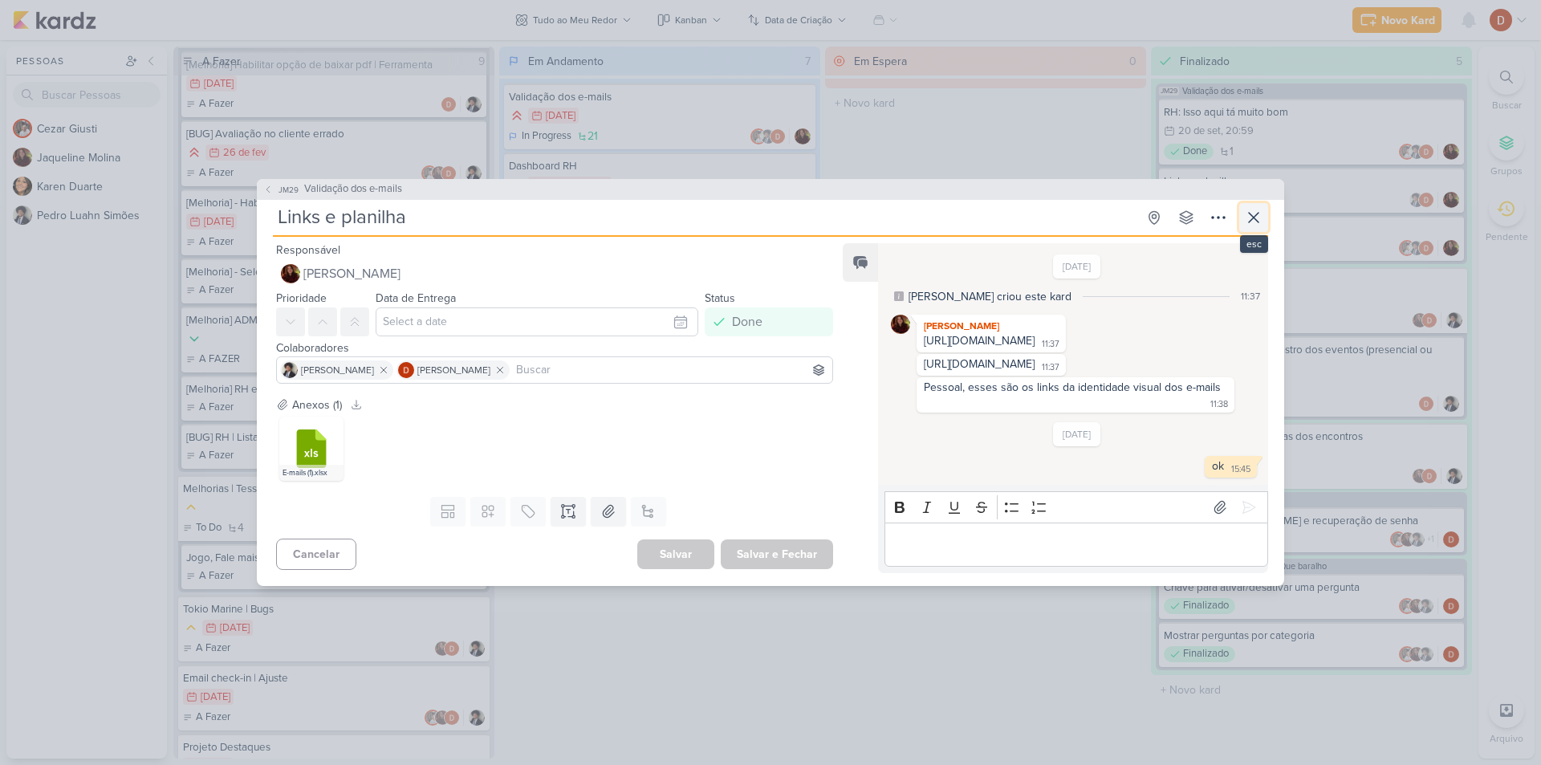
click at [1255, 208] on icon at bounding box center [1253, 217] width 19 height 19
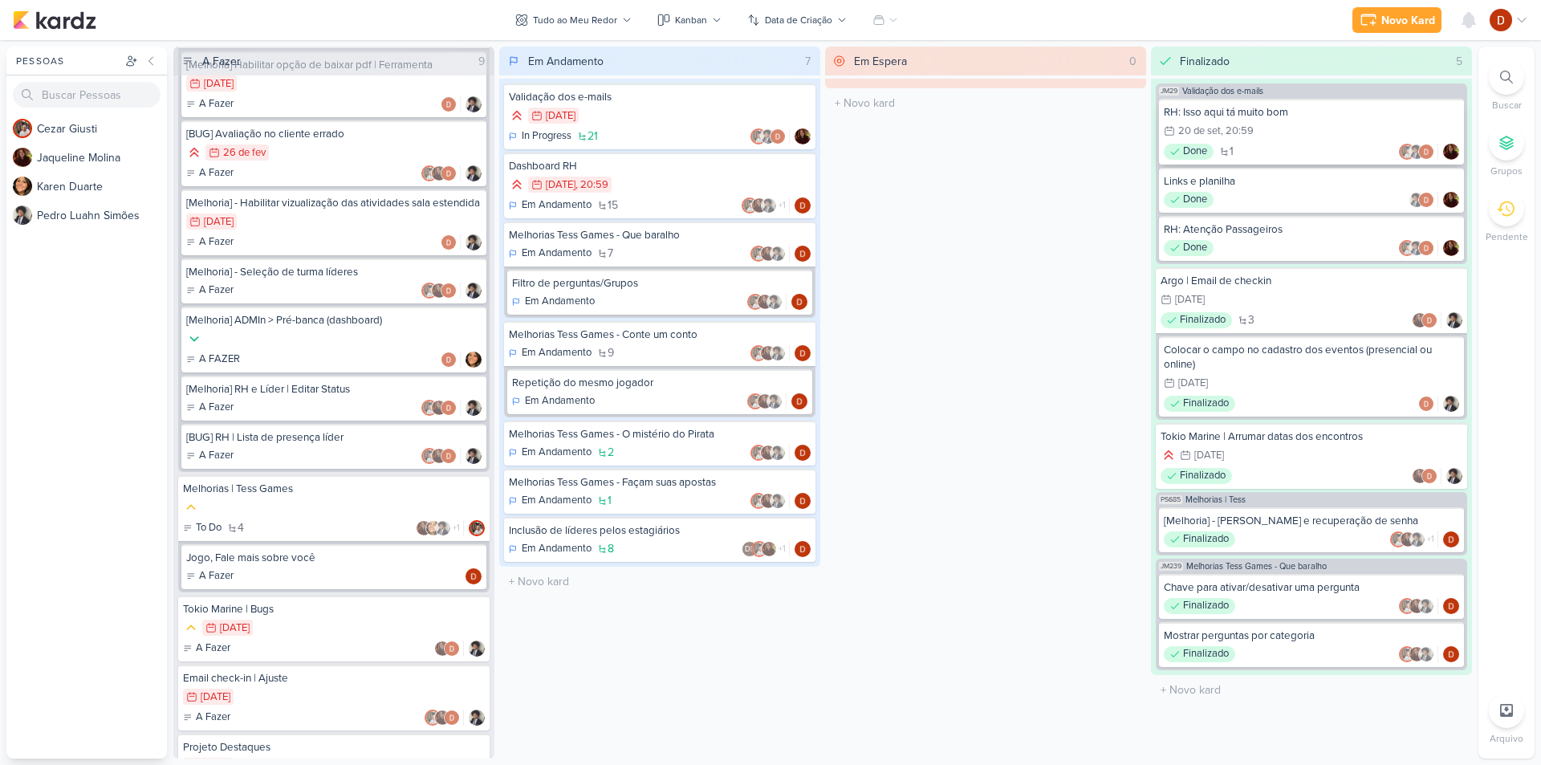
click at [1264, 119] on div "RH: Isso aqui tá muito bom" at bounding box center [1311, 112] width 295 height 14
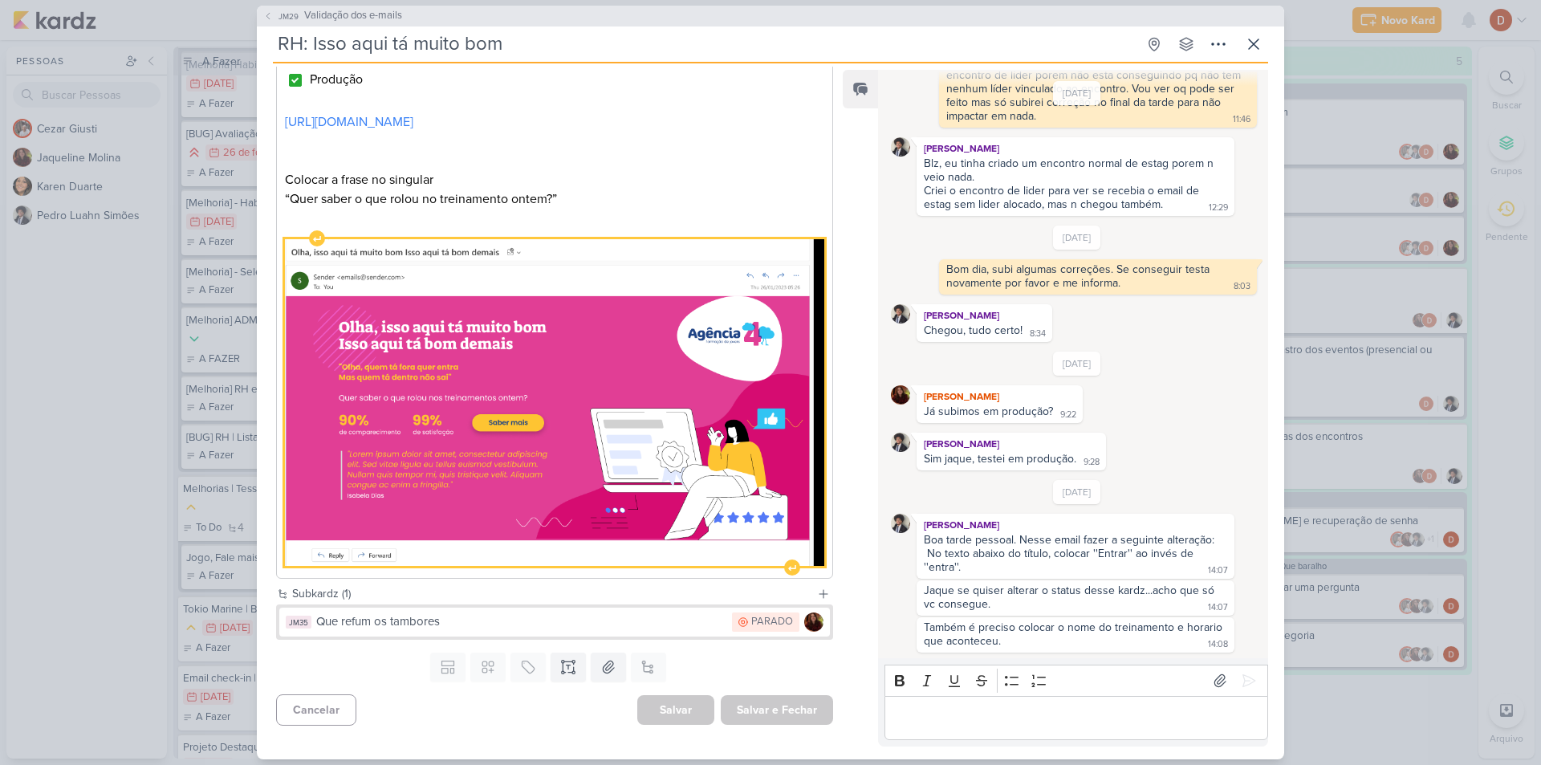
scroll to position [284, 0]
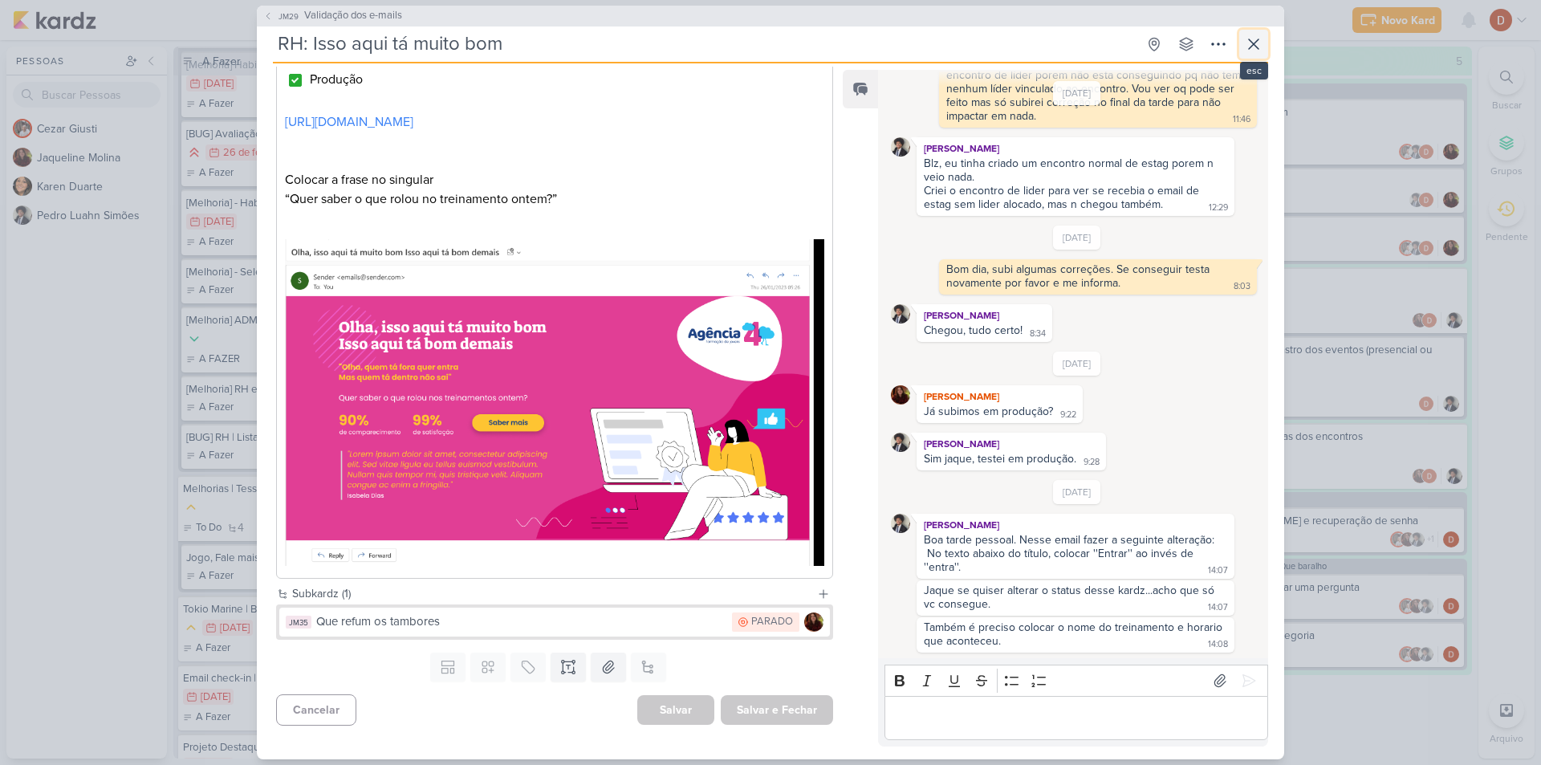
click at [1253, 44] on icon at bounding box center [1254, 44] width 10 height 10
